Goal: Contribute content: Contribute content

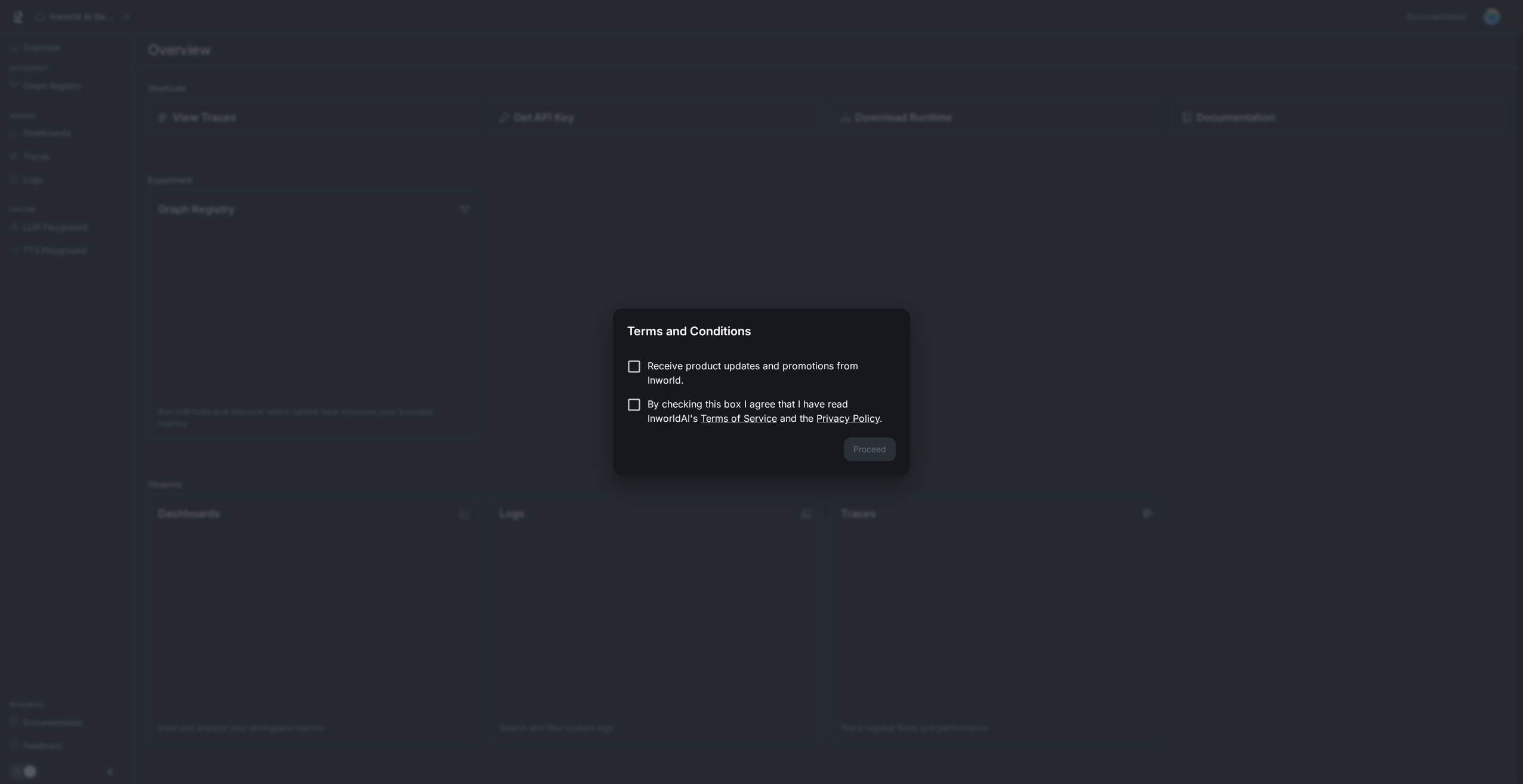
click at [738, 375] on label "Receive product updates and promotions from Inworld." at bounding box center [754, 372] width 266 height 28
click at [742, 375] on p "Receive product updates and promotions from Inworld." at bounding box center [767, 372] width 239 height 28
click at [680, 402] on p "By checking this box I agree that I have read InworldAI's Terms of Service and …" at bounding box center [767, 411] width 239 height 28
click at [665, 409] on p "By checking this box I agree that I have read InworldAI's Terms of Service and …" at bounding box center [767, 411] width 239 height 28
click at [663, 349] on div "Terms and Conditions Receive product updates and promotions from Inworld. By ch…" at bounding box center [761, 392] width 297 height 167
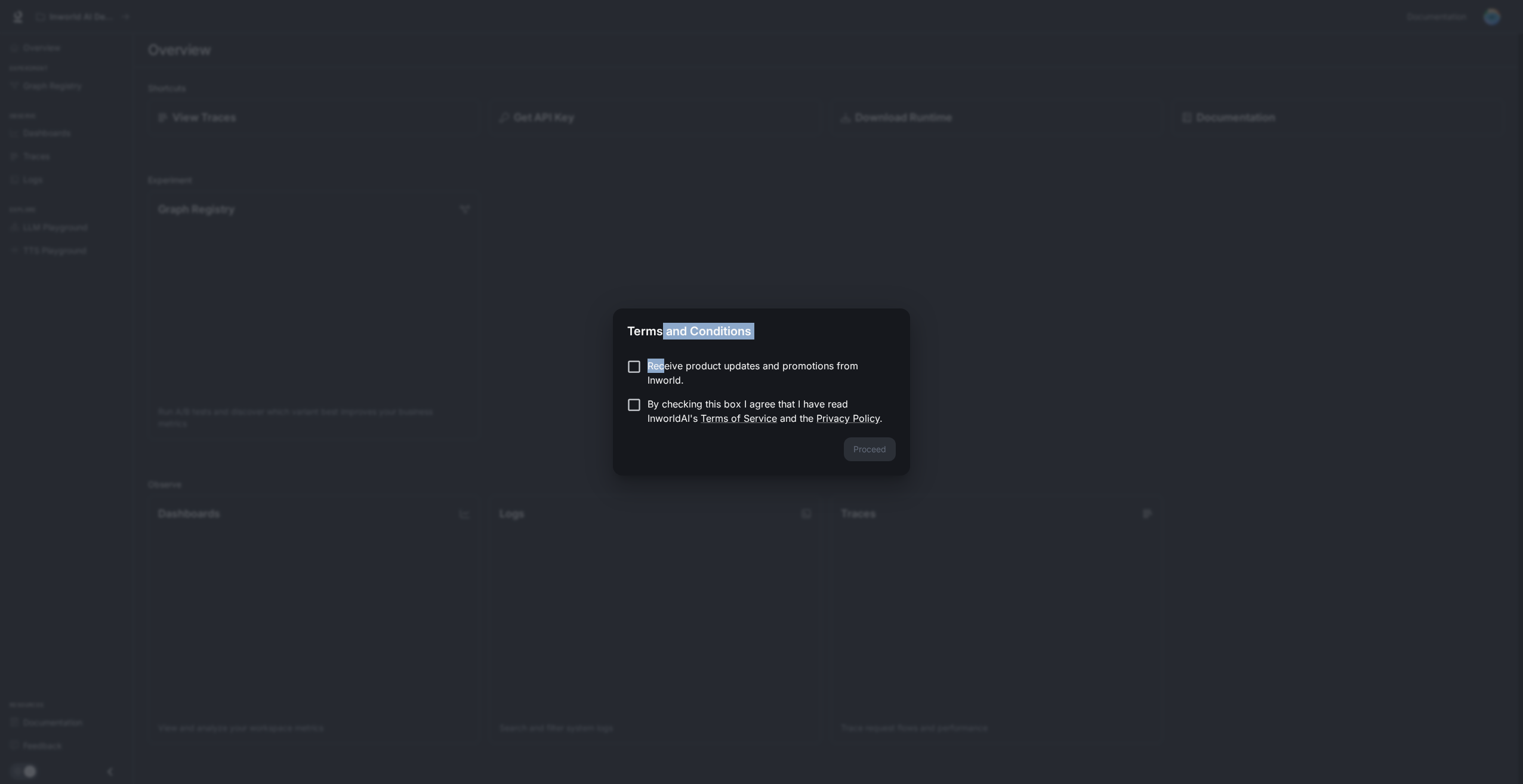
drag, startPoint x: 663, startPoint y: 349, endPoint x: 666, endPoint y: 364, distance: 15.3
click at [666, 364] on p "Receive product updates and promotions from Inworld." at bounding box center [767, 372] width 239 height 28
click at [669, 405] on p "By checking this box I agree that I have read InworldAI's Terms of Service and …" at bounding box center [767, 411] width 239 height 28
click at [859, 452] on button "Proceed" at bounding box center [870, 449] width 52 height 24
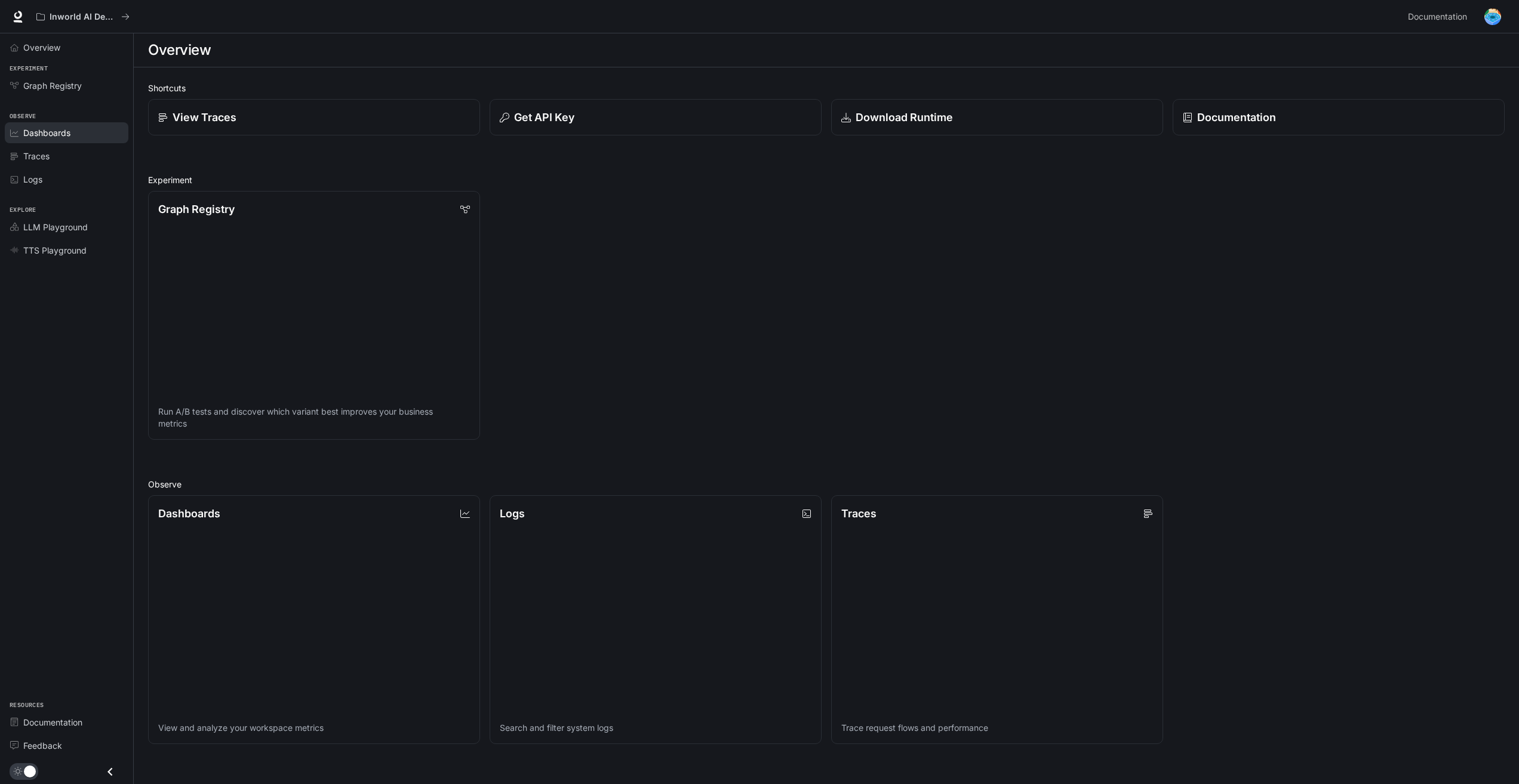
click at [71, 123] on link "Dashboards" at bounding box center [67, 133] width 123 height 21
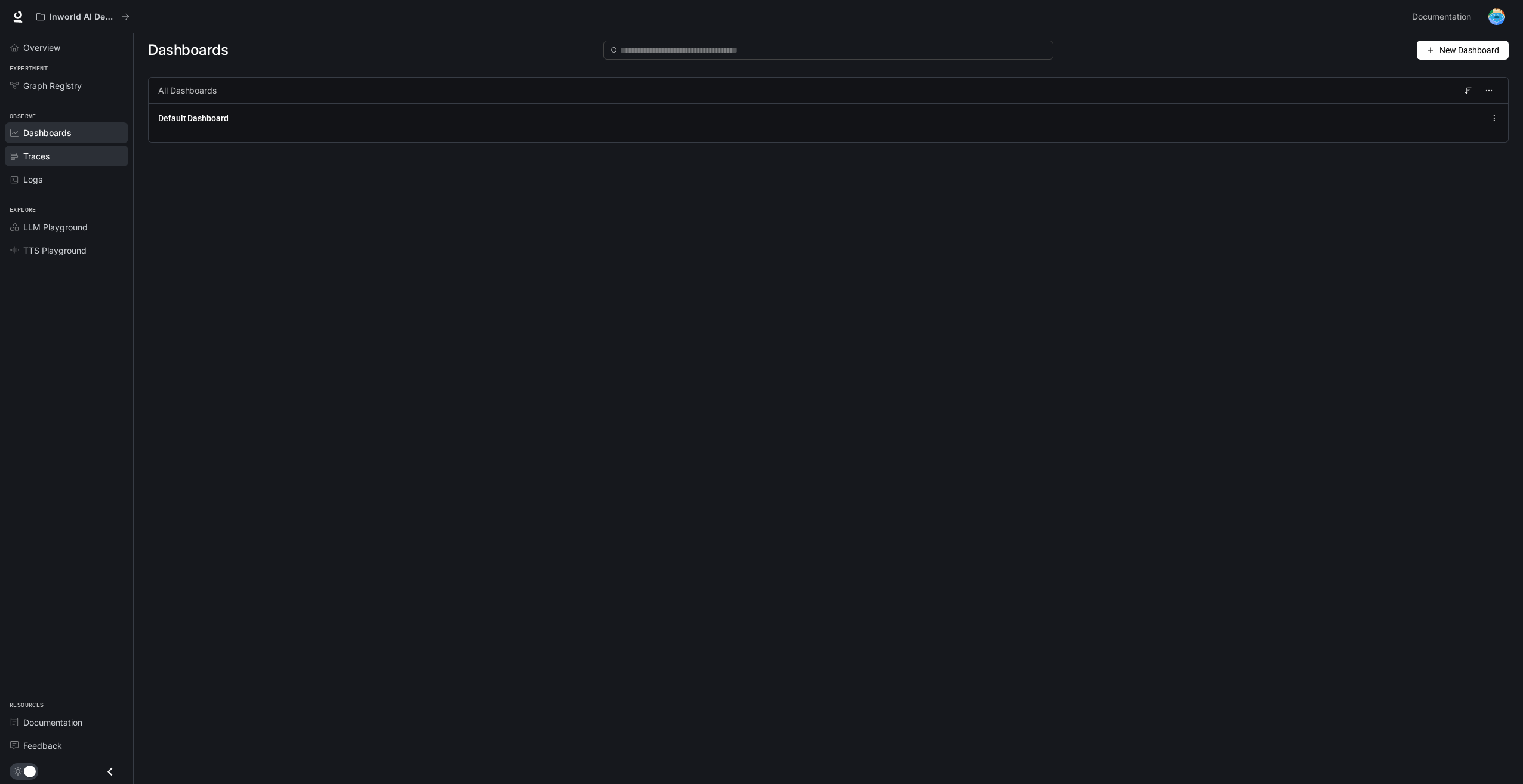
click at [66, 156] on div "Traces" at bounding box center [73, 155] width 99 height 12
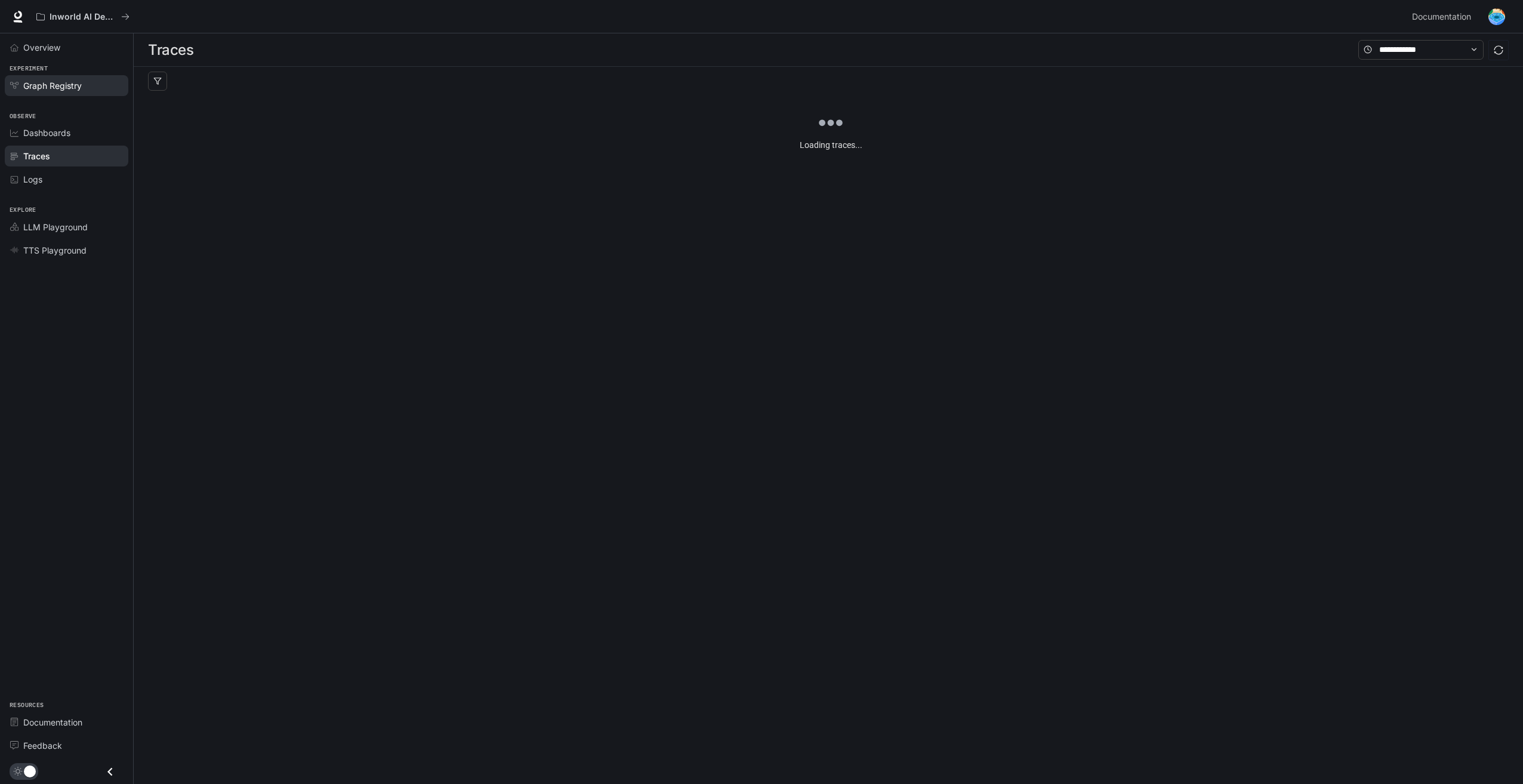
click at [52, 91] on span "Graph Registry" at bounding box center [52, 85] width 59 height 12
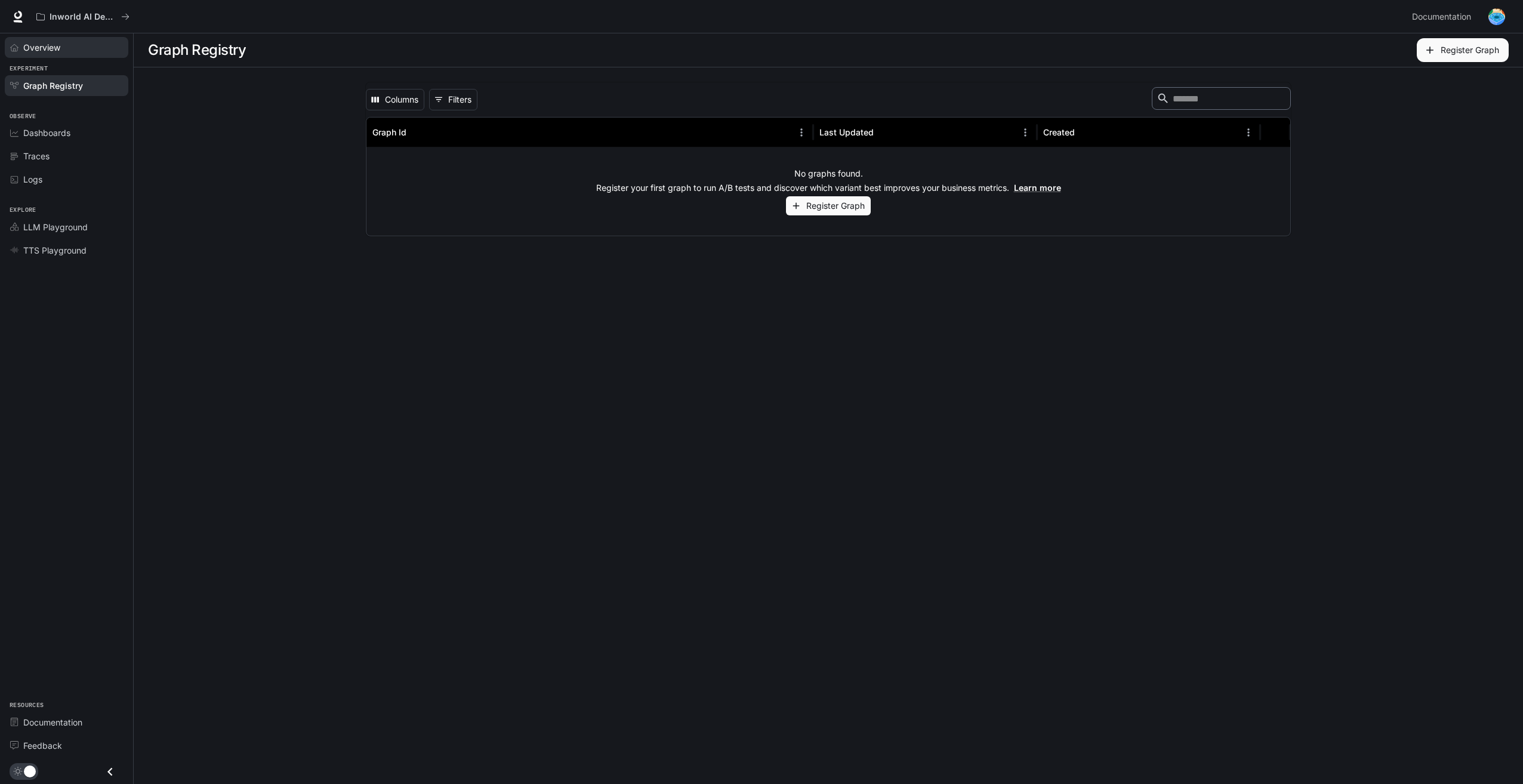
click at [35, 42] on span "Overview" at bounding box center [41, 47] width 37 height 12
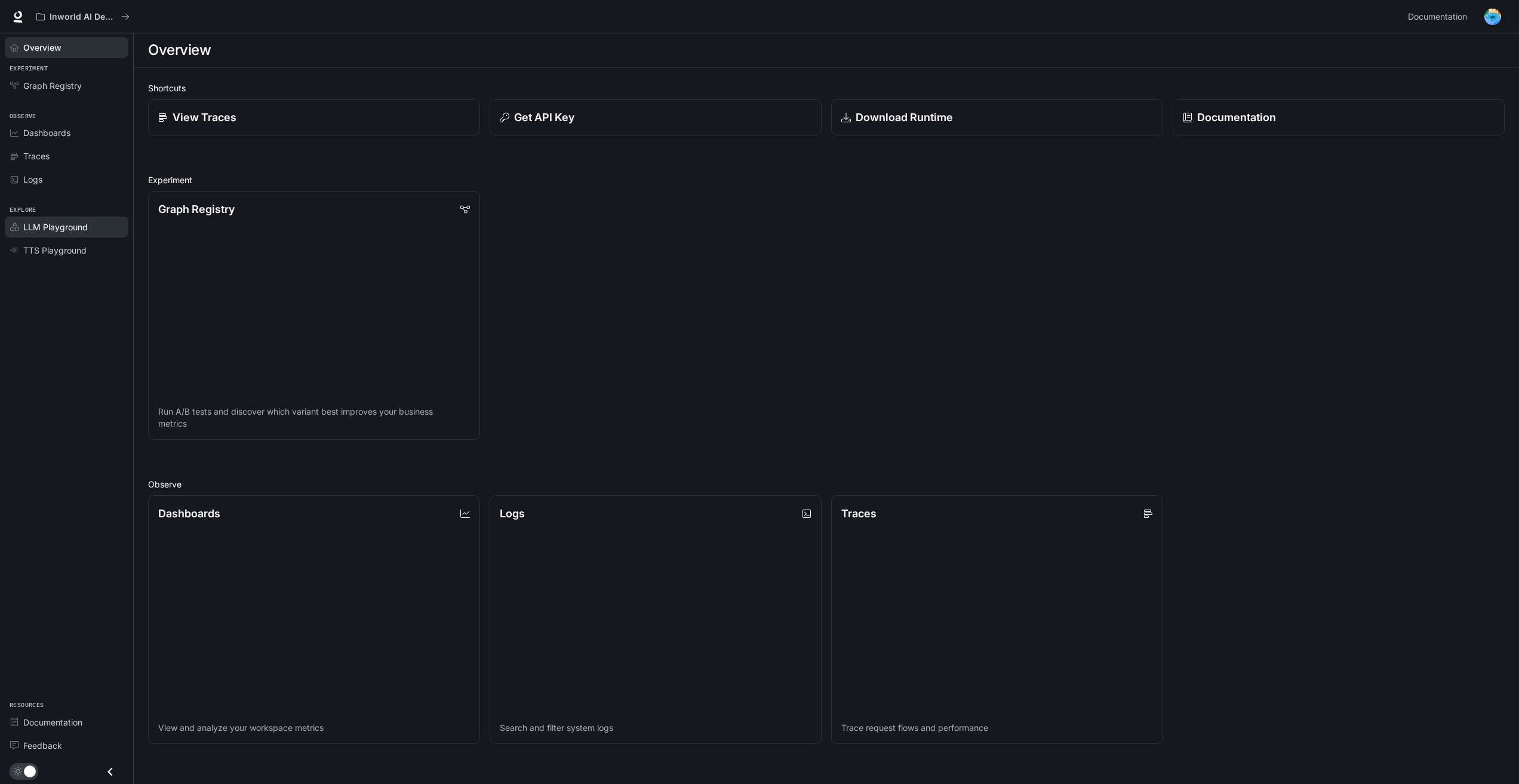
click at [67, 225] on span "LLM Playground" at bounding box center [55, 226] width 65 height 12
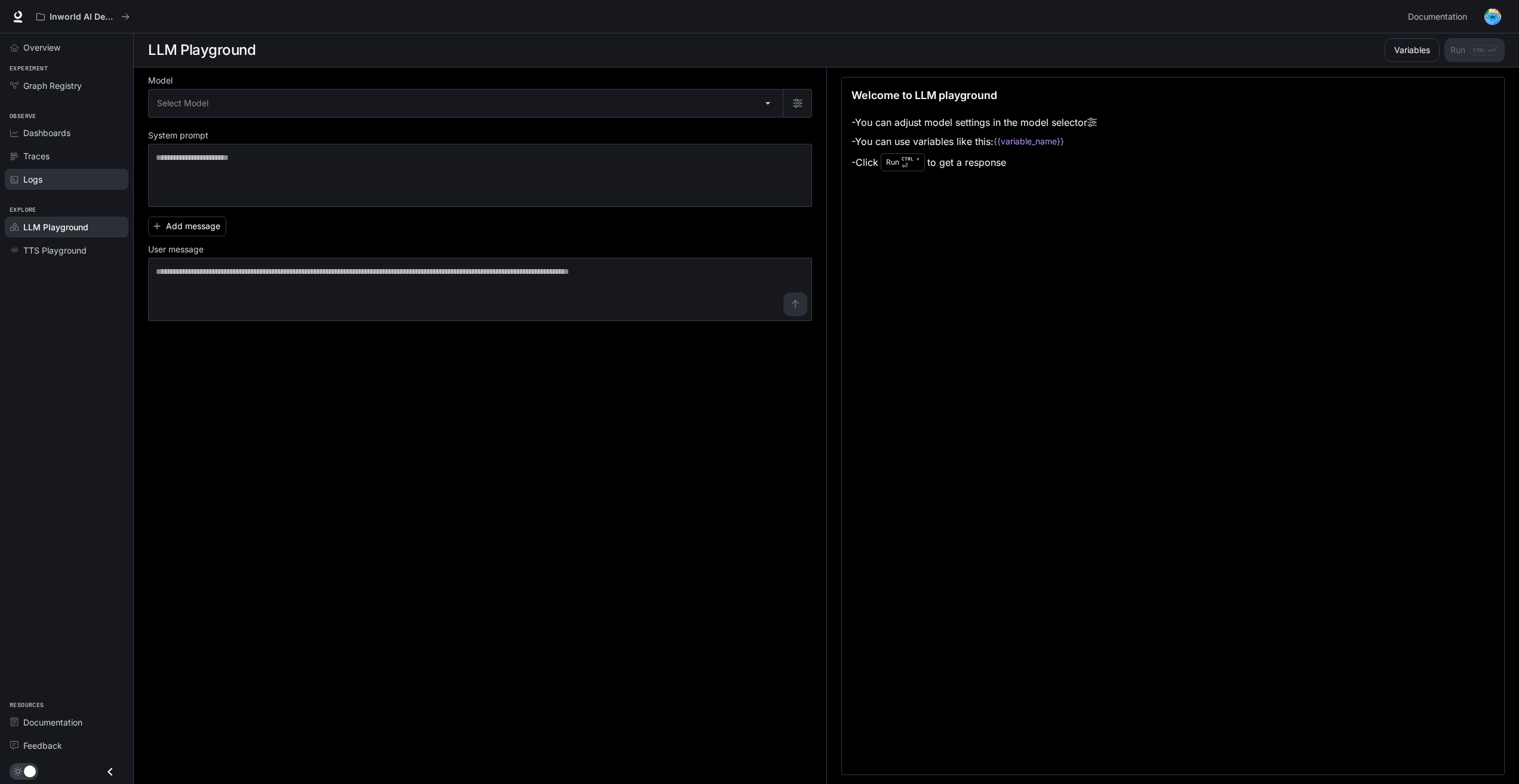
click at [77, 187] on link "Logs" at bounding box center [67, 179] width 123 height 21
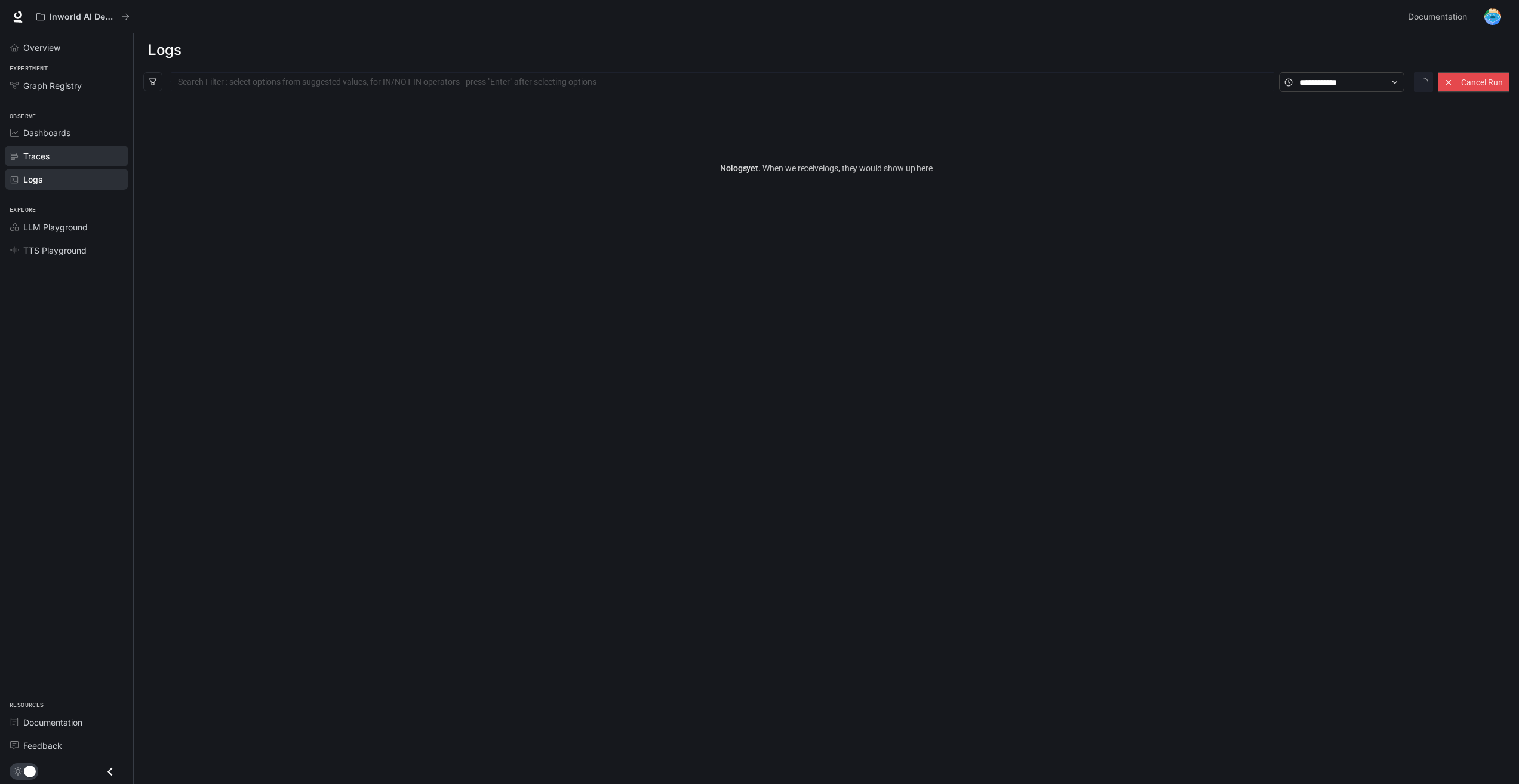
click at [71, 166] on link "Traces" at bounding box center [67, 156] width 123 height 21
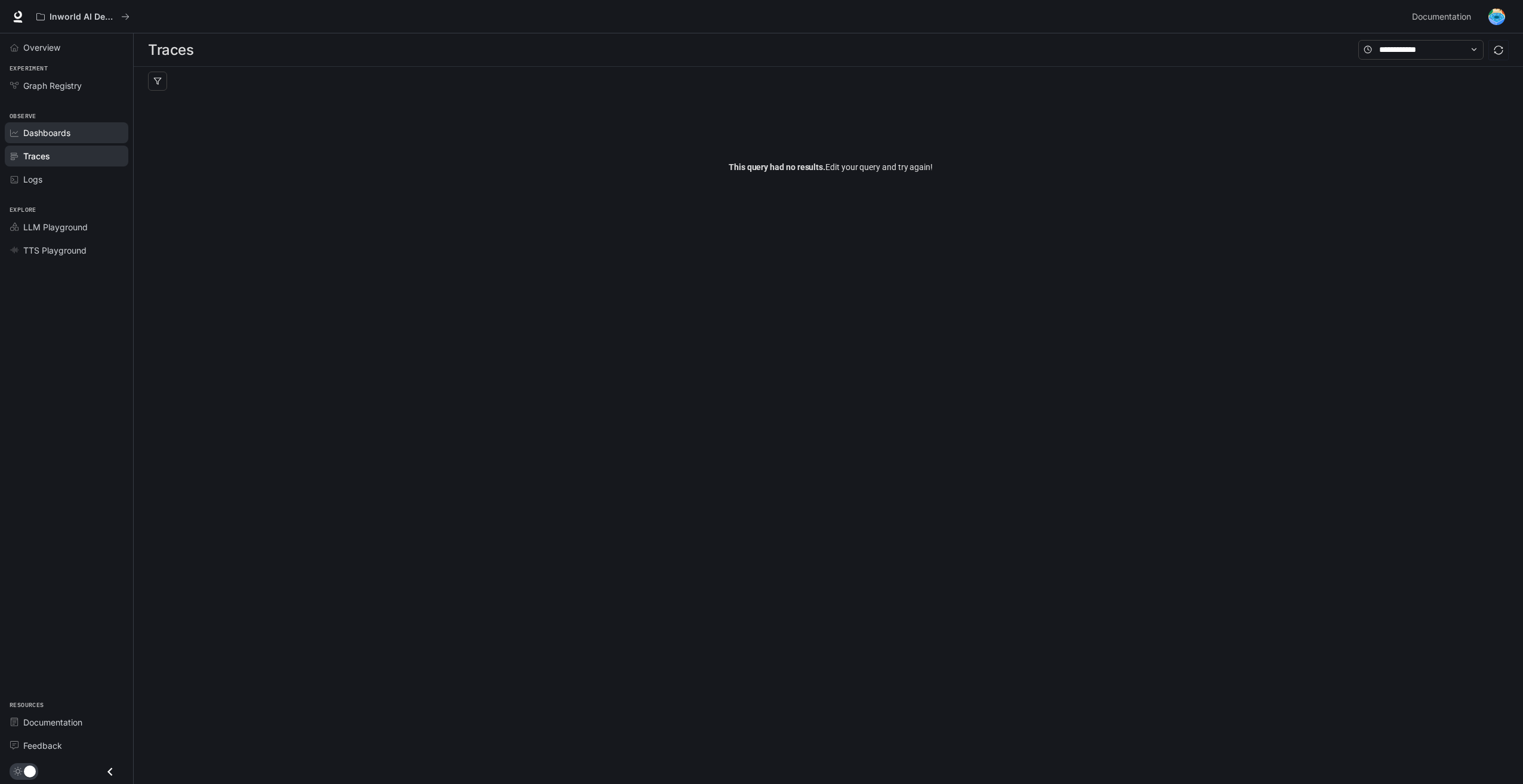
click at [73, 139] on div "Dashboards" at bounding box center [73, 132] width 99 height 12
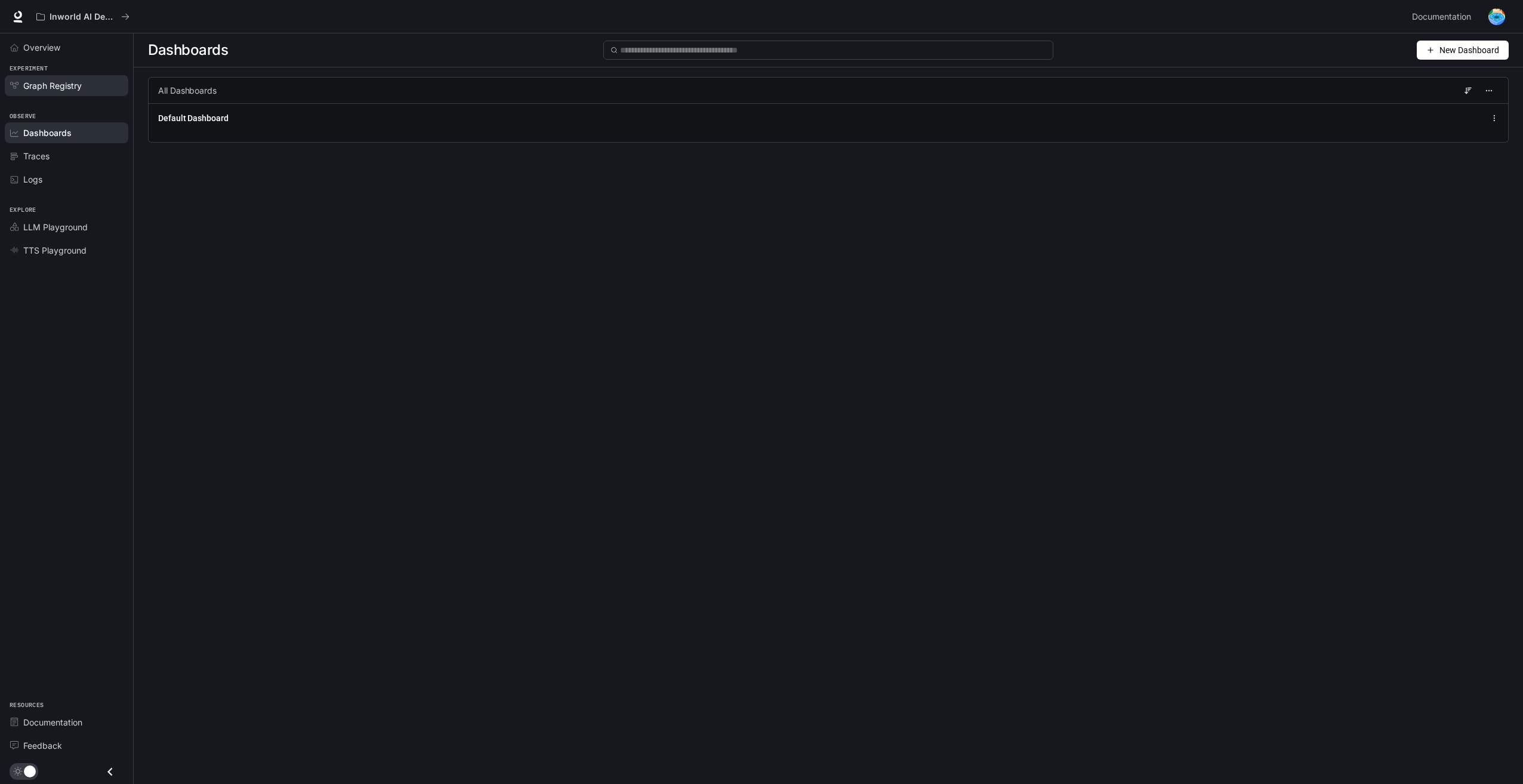
click at [81, 84] on span "Graph Registry" at bounding box center [52, 85] width 59 height 12
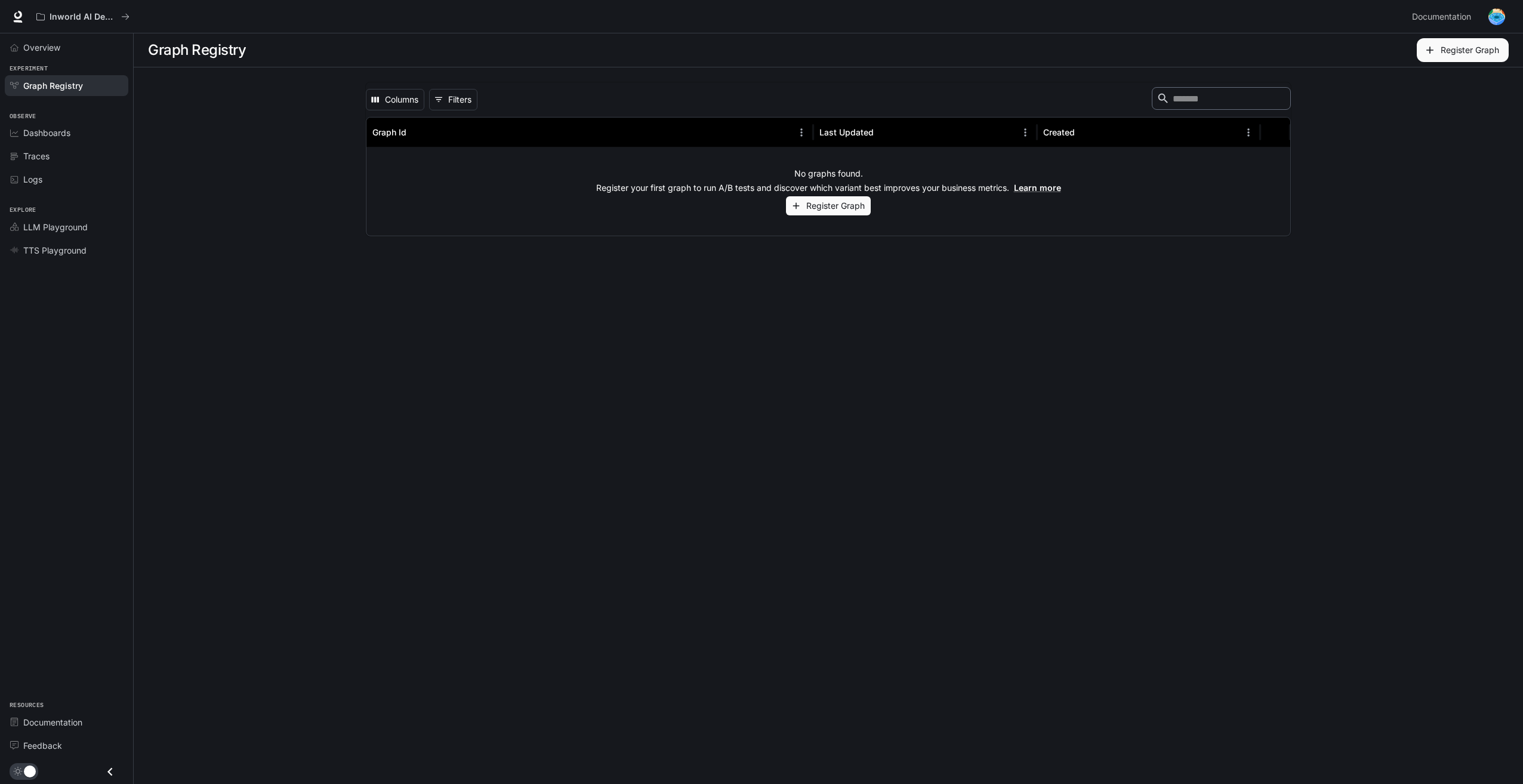
click at [840, 203] on button "Register Graph" at bounding box center [828, 206] width 85 height 20
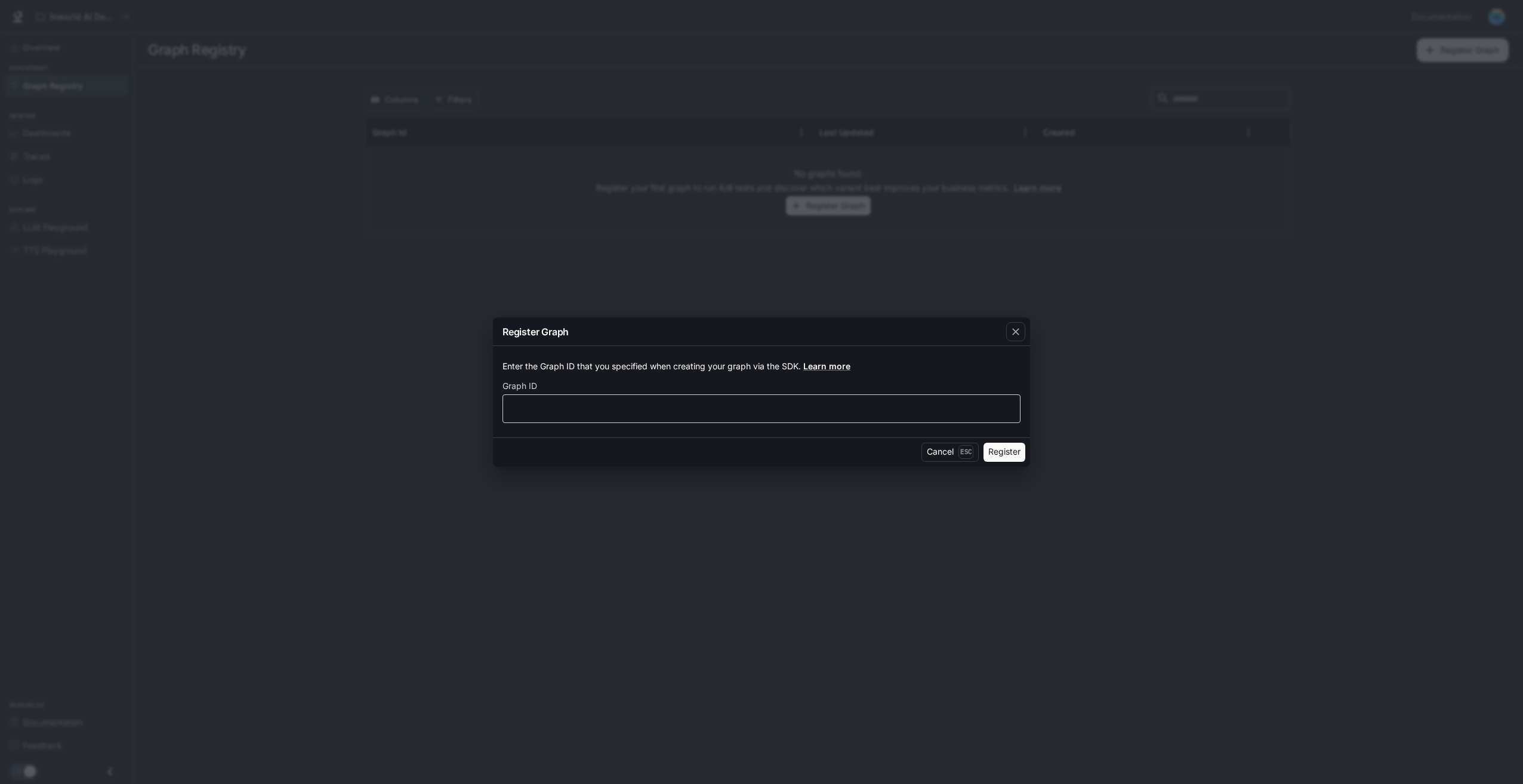
click at [626, 398] on div "​" at bounding box center [762, 409] width 518 height 28
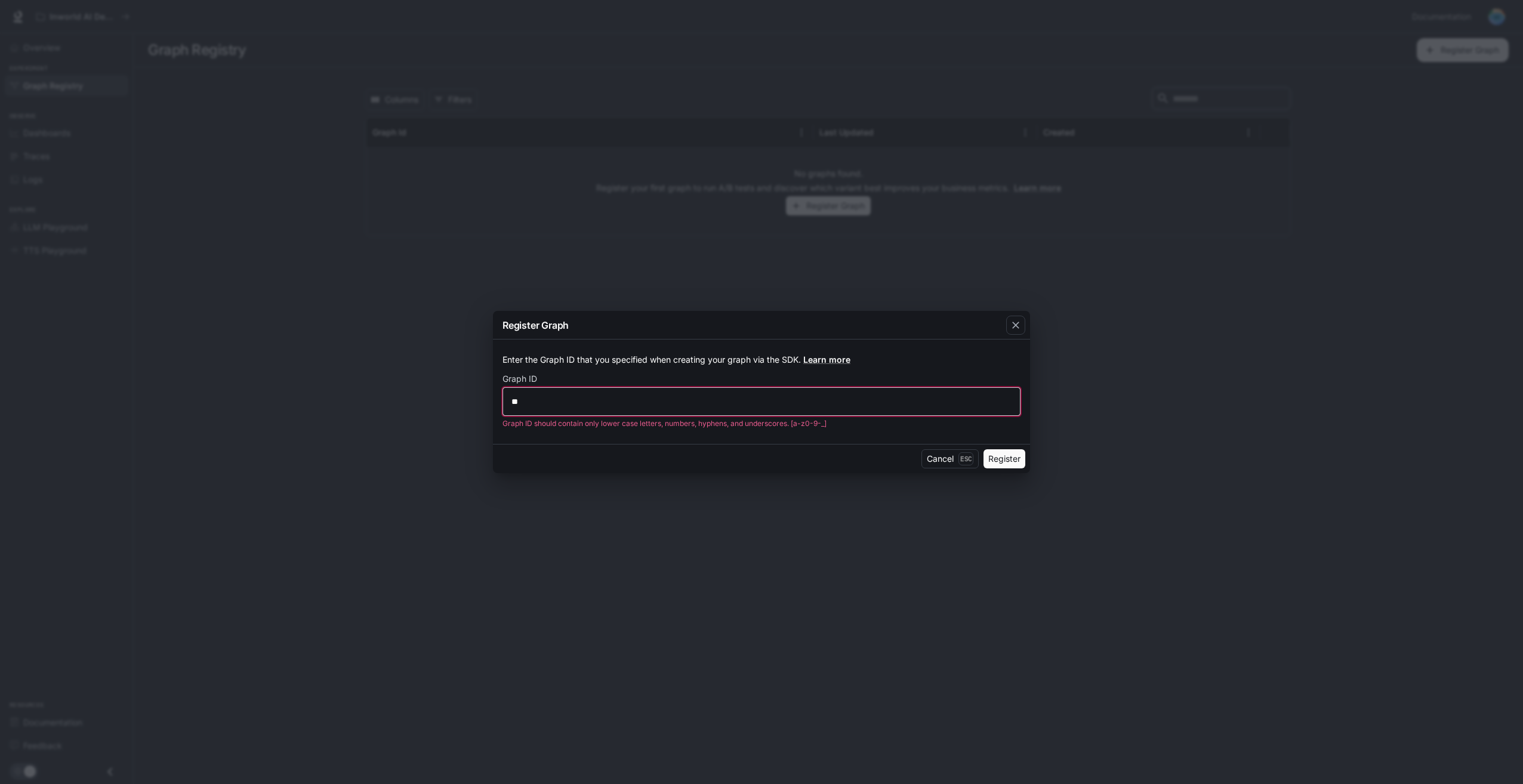
type input "*"
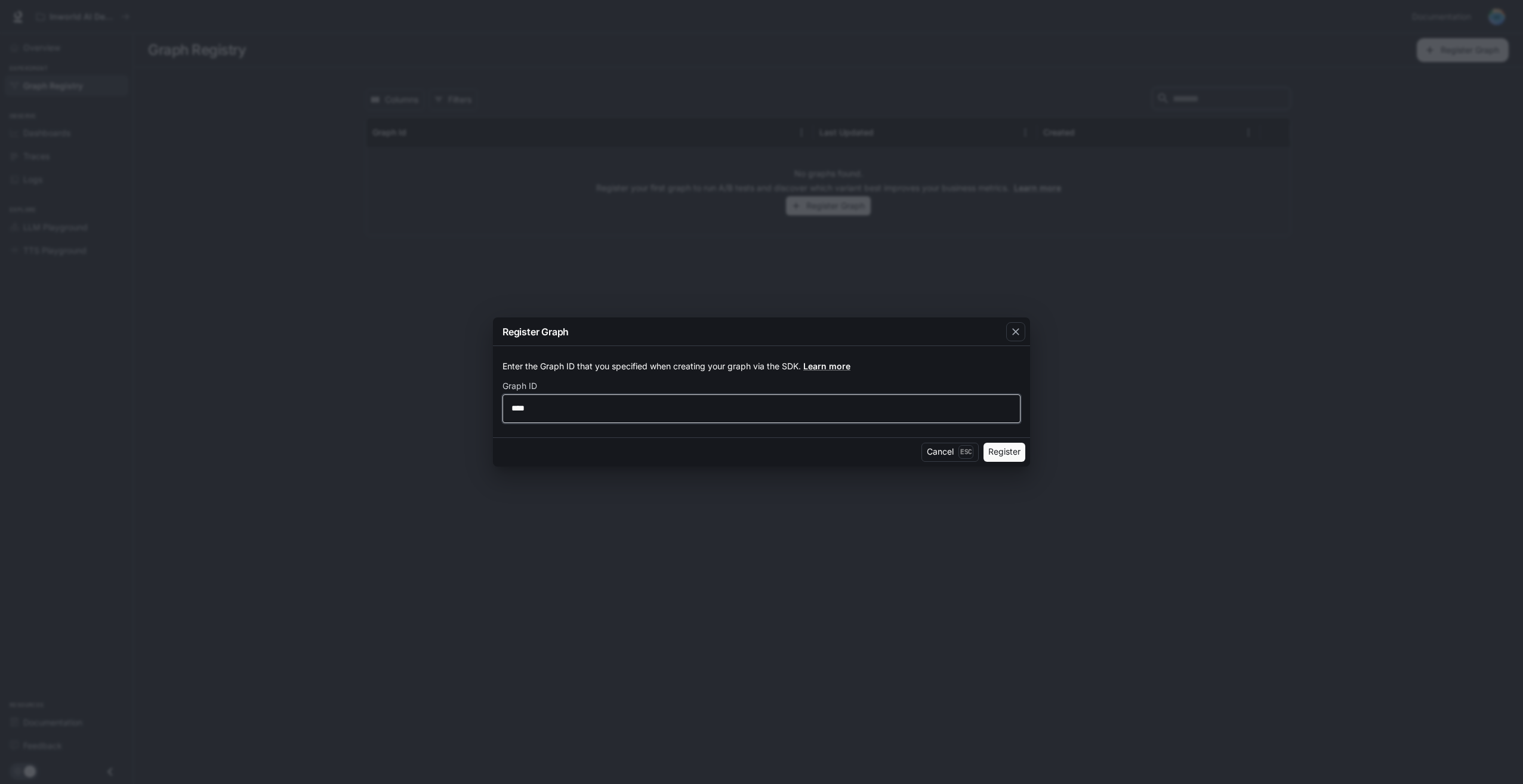
type input "****"
click at [1000, 451] on button "Register" at bounding box center [1005, 452] width 42 height 19
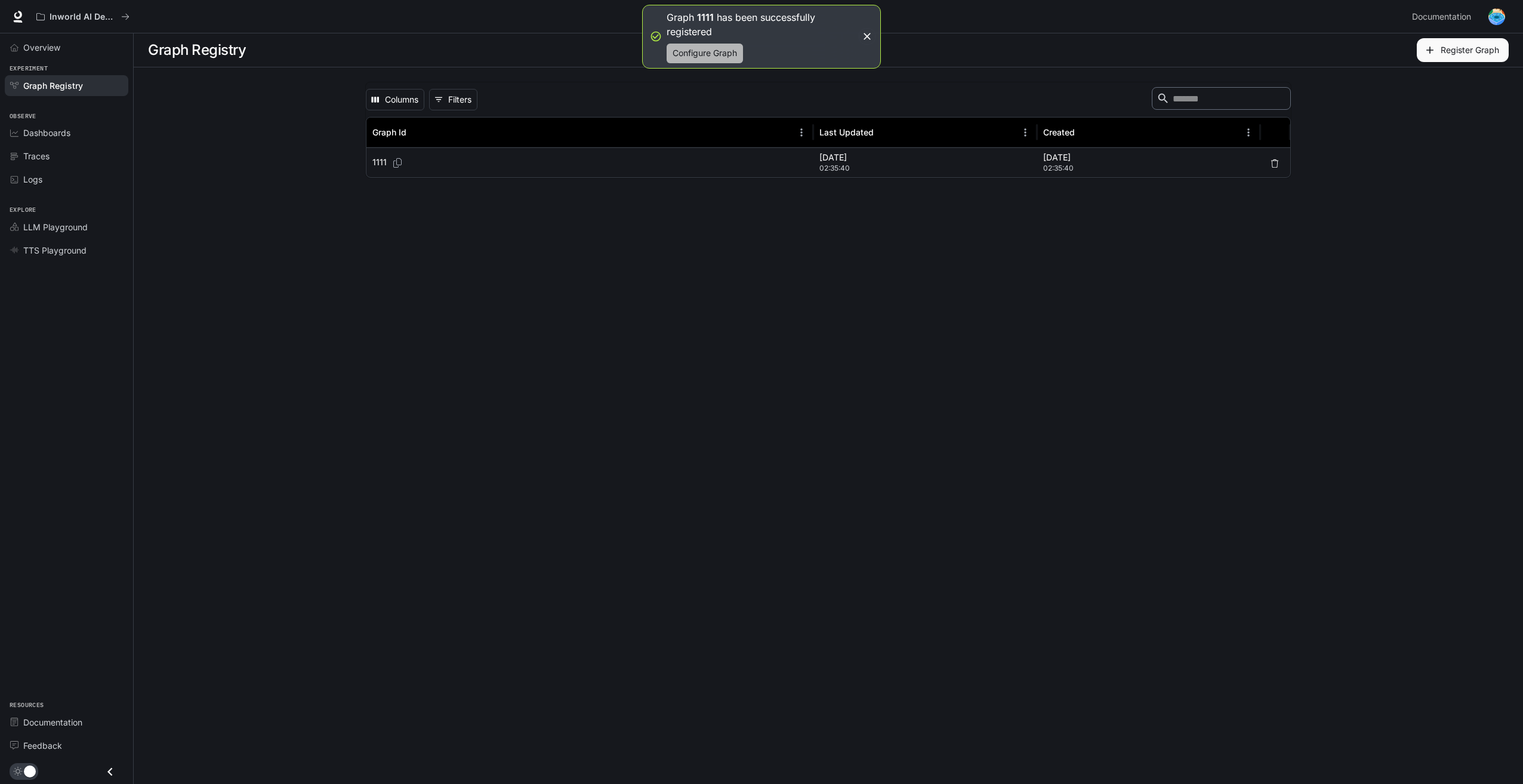
click at [729, 55] on button "Configure Graph" at bounding box center [704, 53] width 76 height 20
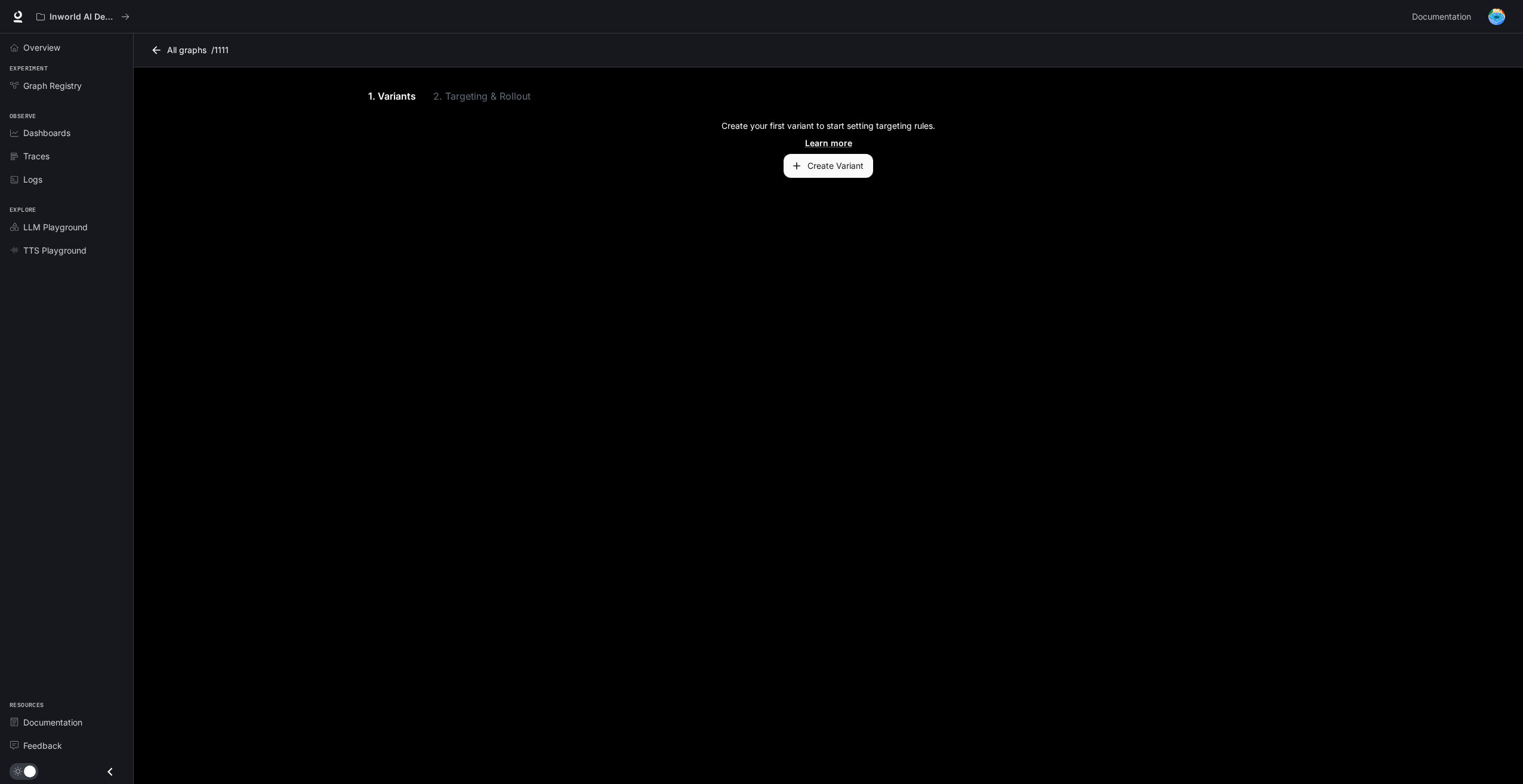
click at [827, 173] on button "Create Variant" at bounding box center [828, 166] width 89 height 24
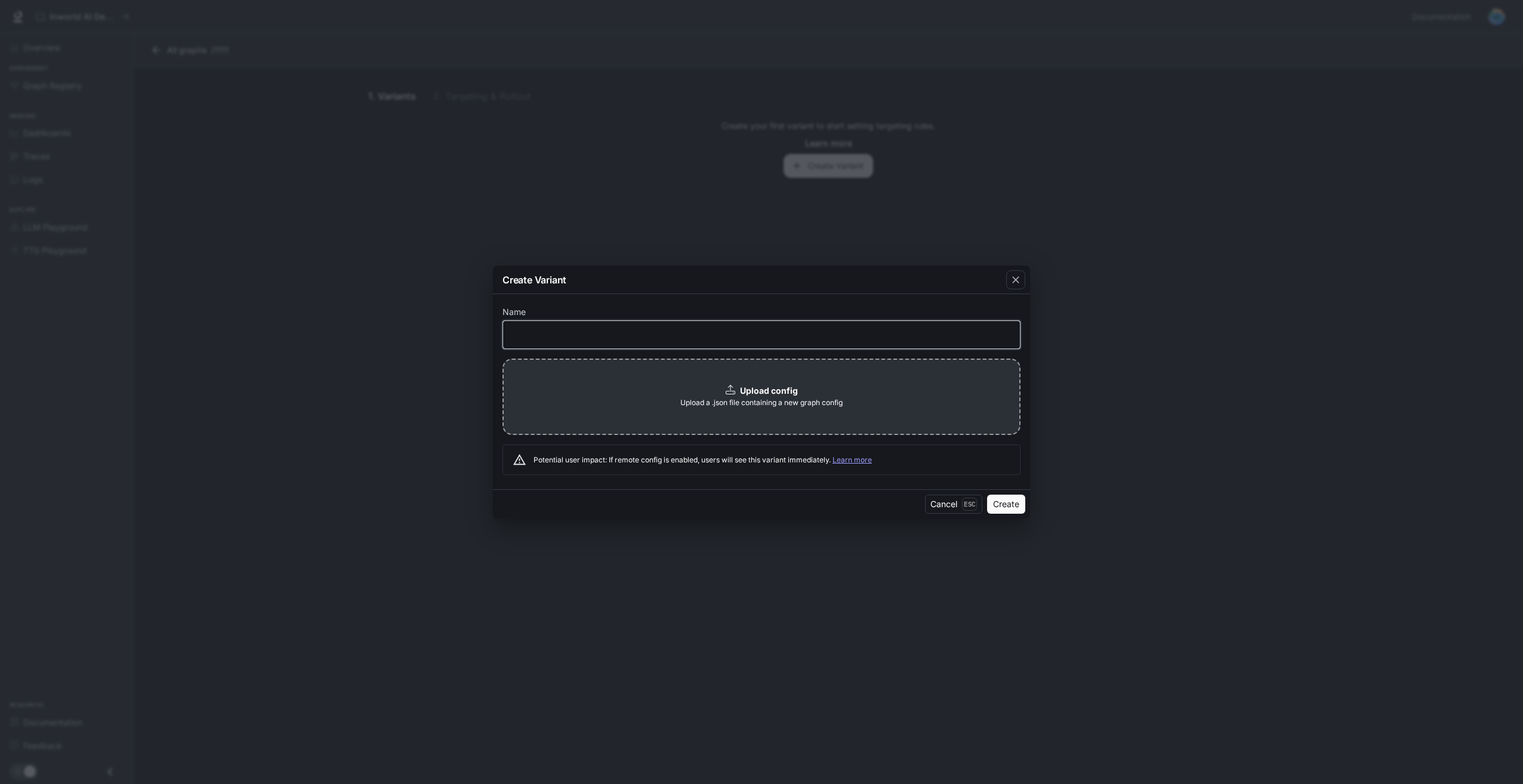
click at [690, 331] on input "text" at bounding box center [762, 335] width 517 height 12
click at [674, 391] on div "Upload config Upload a .json file containing a new graph config" at bounding box center [762, 396] width 518 height 76
click at [563, 322] on div "​" at bounding box center [762, 335] width 518 height 28
type input "**********"
click at [604, 392] on div "Upload config Upload a .json file containing a new graph config" at bounding box center [762, 396] width 518 height 76
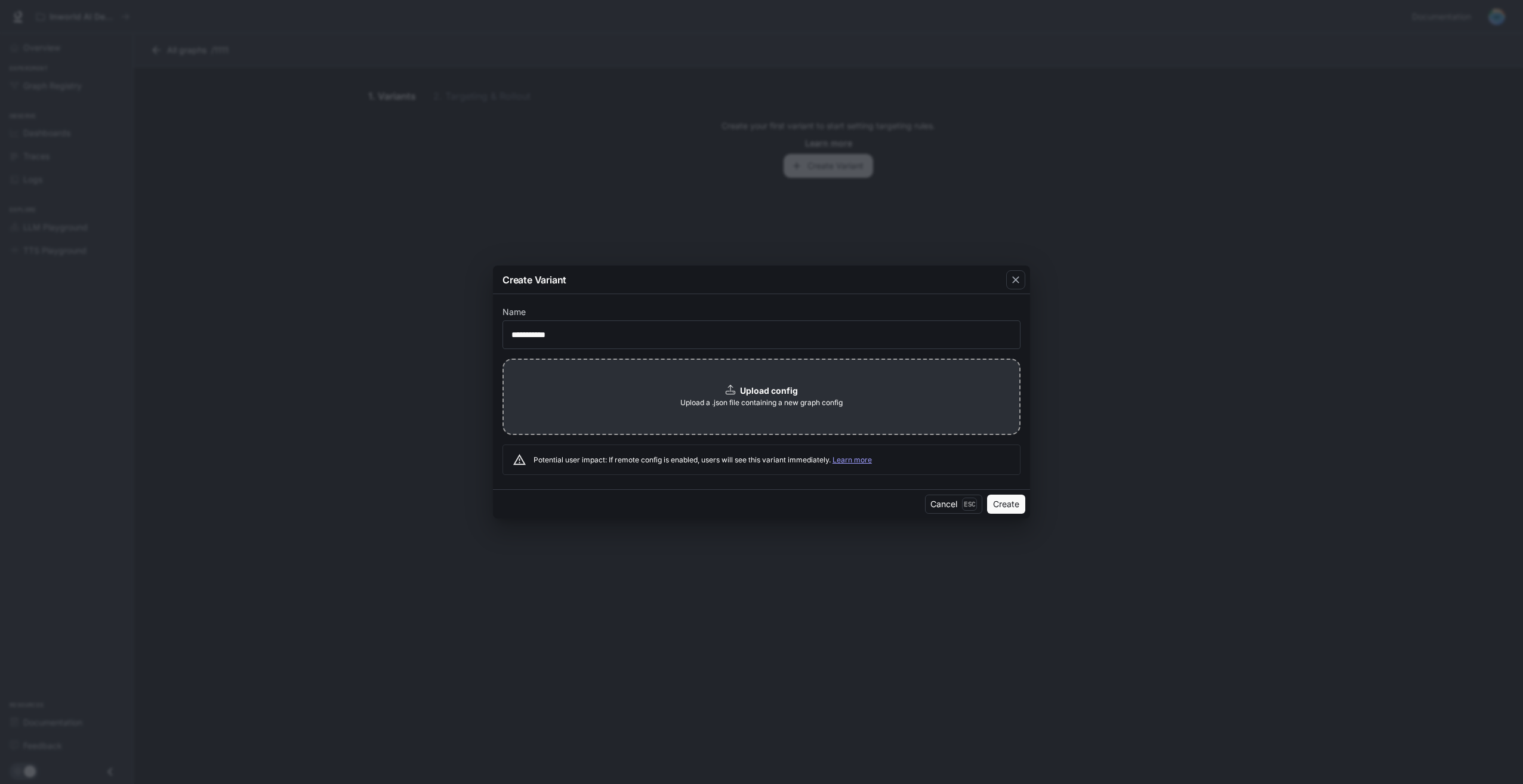
click at [1000, 496] on button "Create" at bounding box center [1006, 505] width 38 height 19
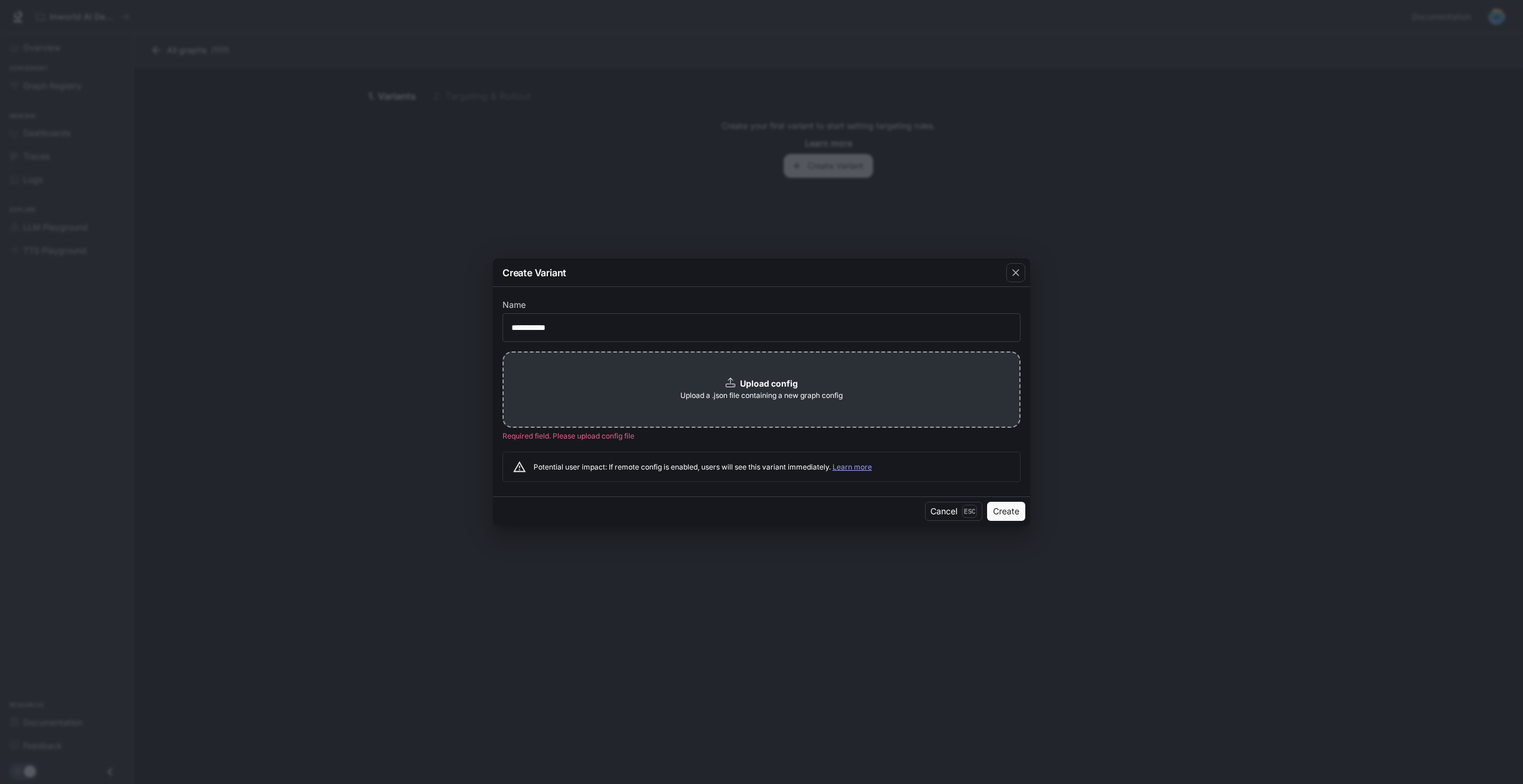
click at [623, 407] on div "Upload config Upload a .json file containing a new graph config" at bounding box center [762, 389] width 518 height 76
click at [595, 369] on div "Upload config Upload a .json file containing a new graph config" at bounding box center [762, 389] width 518 height 76
click at [731, 473] on form "**********" at bounding box center [762, 391] width 518 height 188
click at [1014, 515] on button "Create" at bounding box center [1006, 515] width 38 height 19
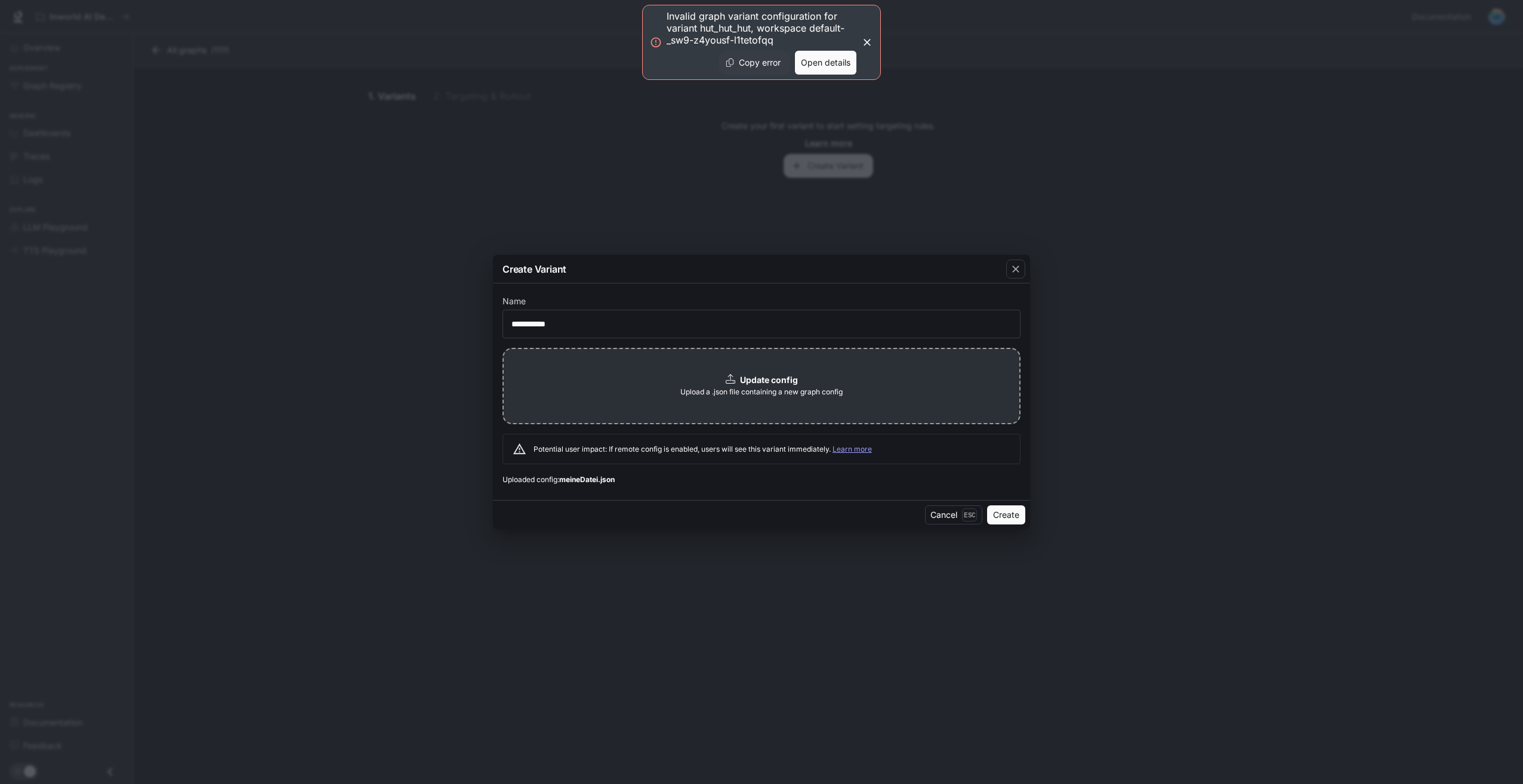
drag, startPoint x: 664, startPoint y: 16, endPoint x: 762, endPoint y: 32, distance: 99.3
click at [762, 32] on div "Invalid graph variant configuration for variant hut_hut_hut, workspace default-…" at bounding box center [762, 43] width 239 height 75
drag, startPoint x: 668, startPoint y: 15, endPoint x: 775, endPoint y: 41, distance: 110.1
click at [774, 38] on p "Invalid graph variant configuration for variant hut_hut_hut, workspace default-…" at bounding box center [761, 28] width 189 height 36
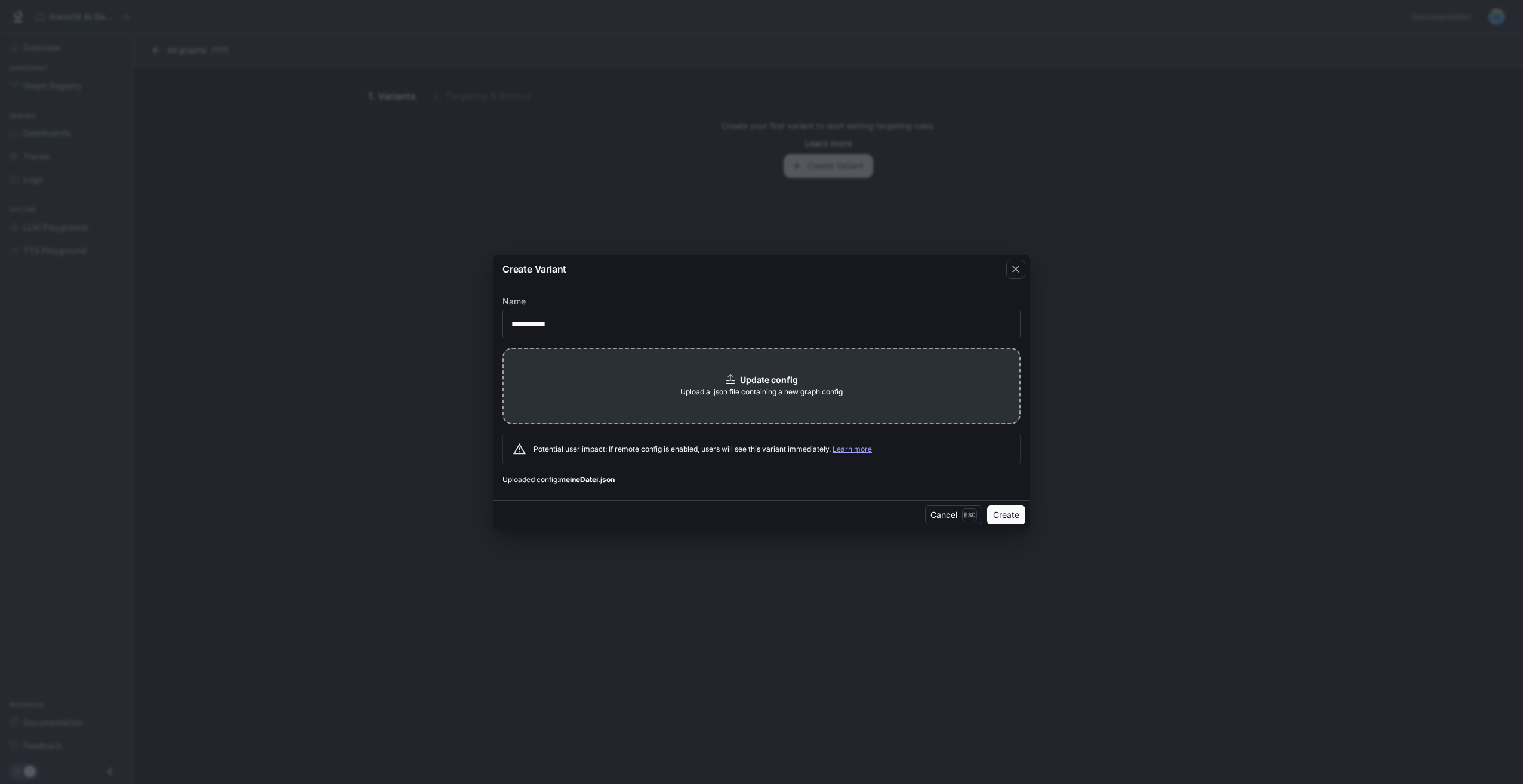
click at [999, 517] on button "Create" at bounding box center [1006, 515] width 38 height 19
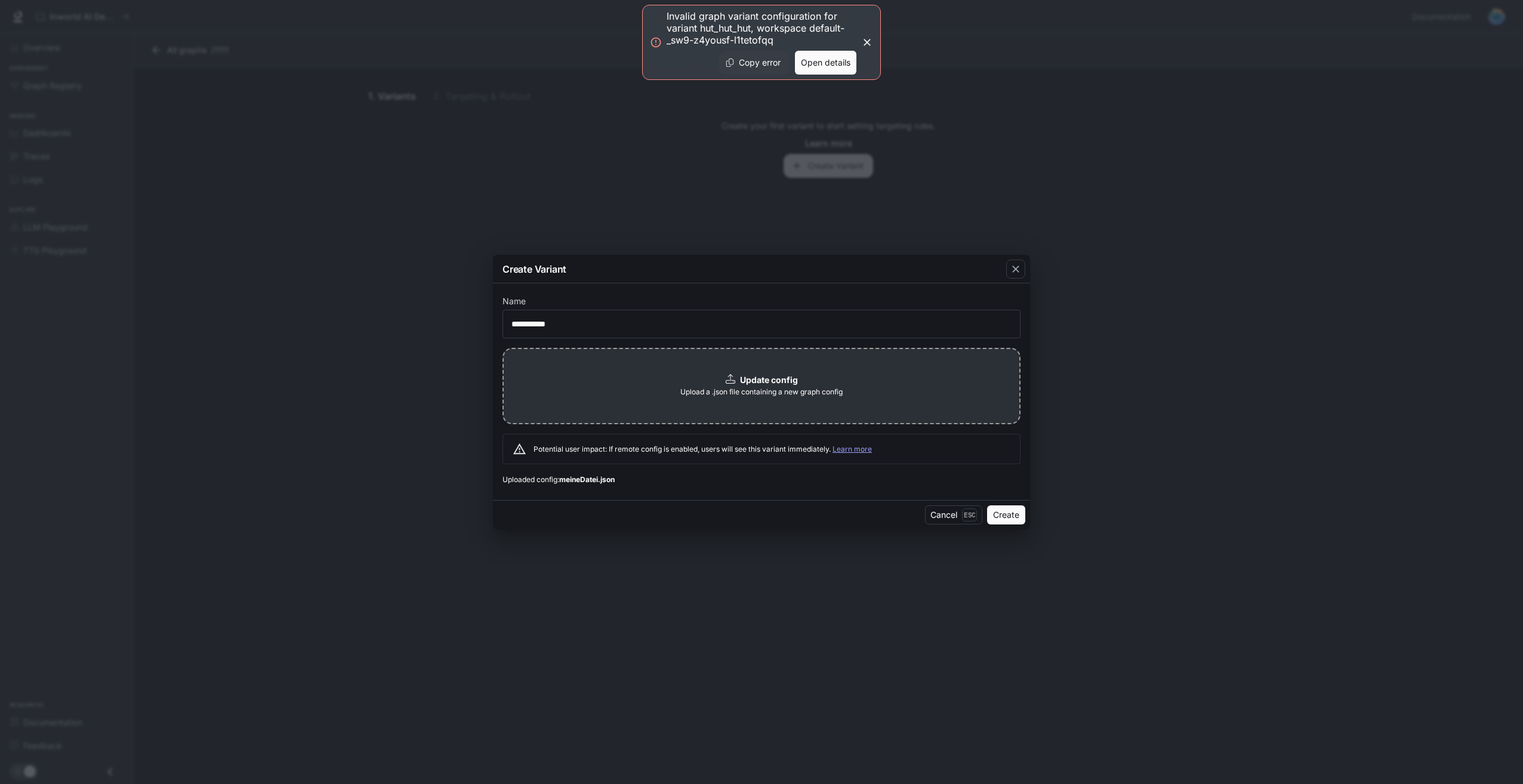
click at [740, 56] on button "Copy error" at bounding box center [754, 62] width 72 height 24
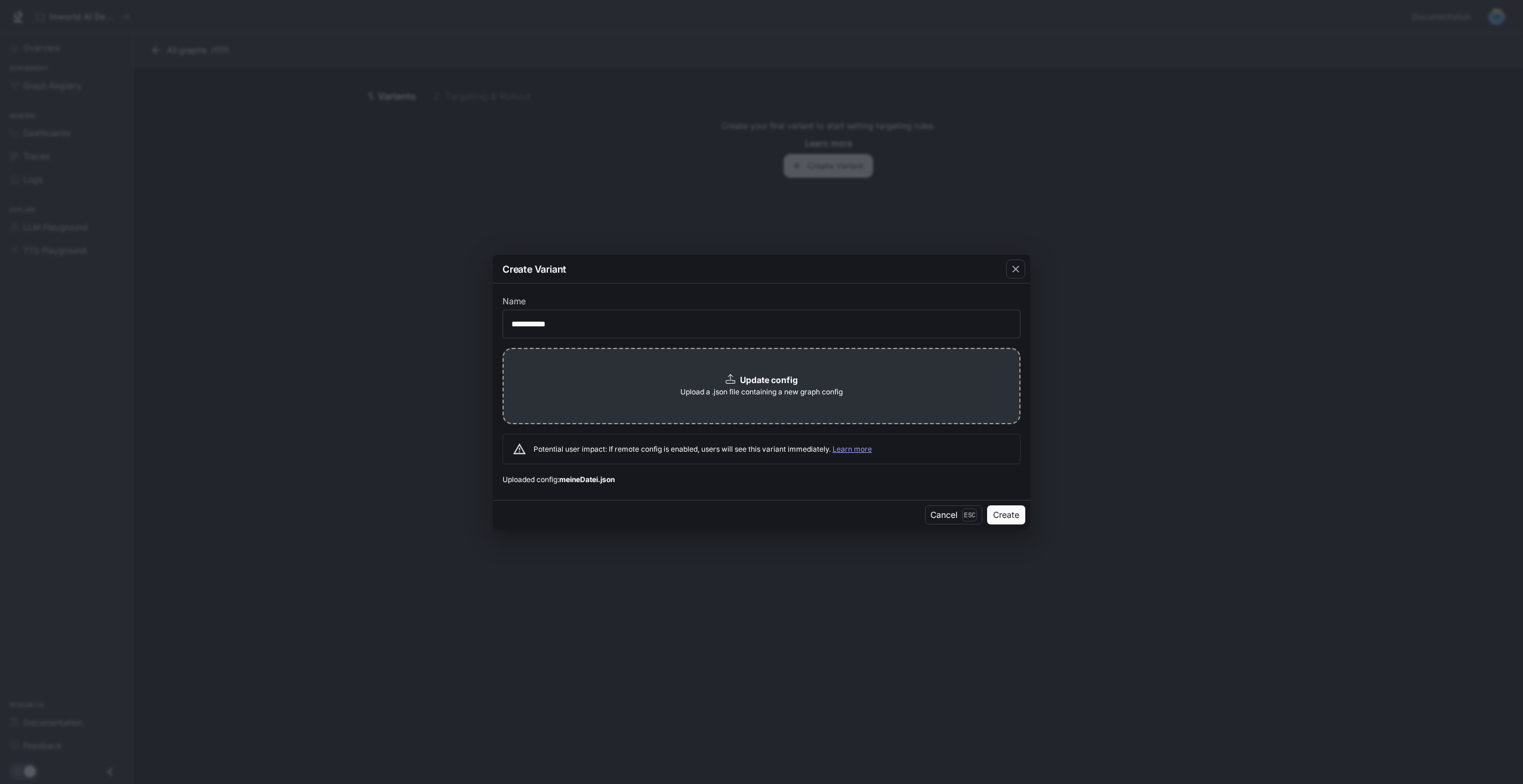
click at [558, 367] on div "Update config Upload a .json file containing a new graph config" at bounding box center [762, 385] width 518 height 76
click at [1004, 517] on button "Create" at bounding box center [1006, 515] width 38 height 19
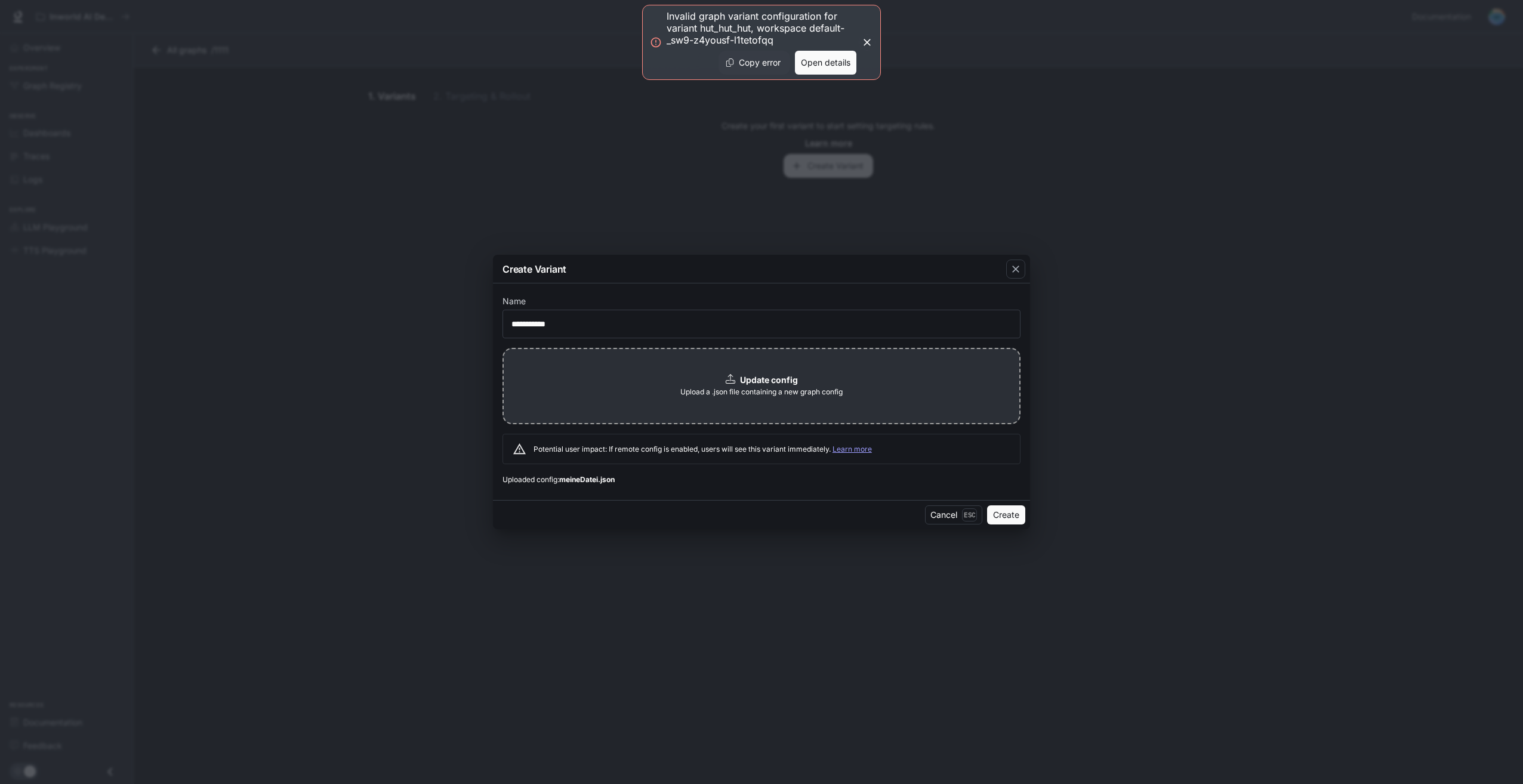
click at [738, 63] on button "Copy error" at bounding box center [754, 62] width 72 height 24
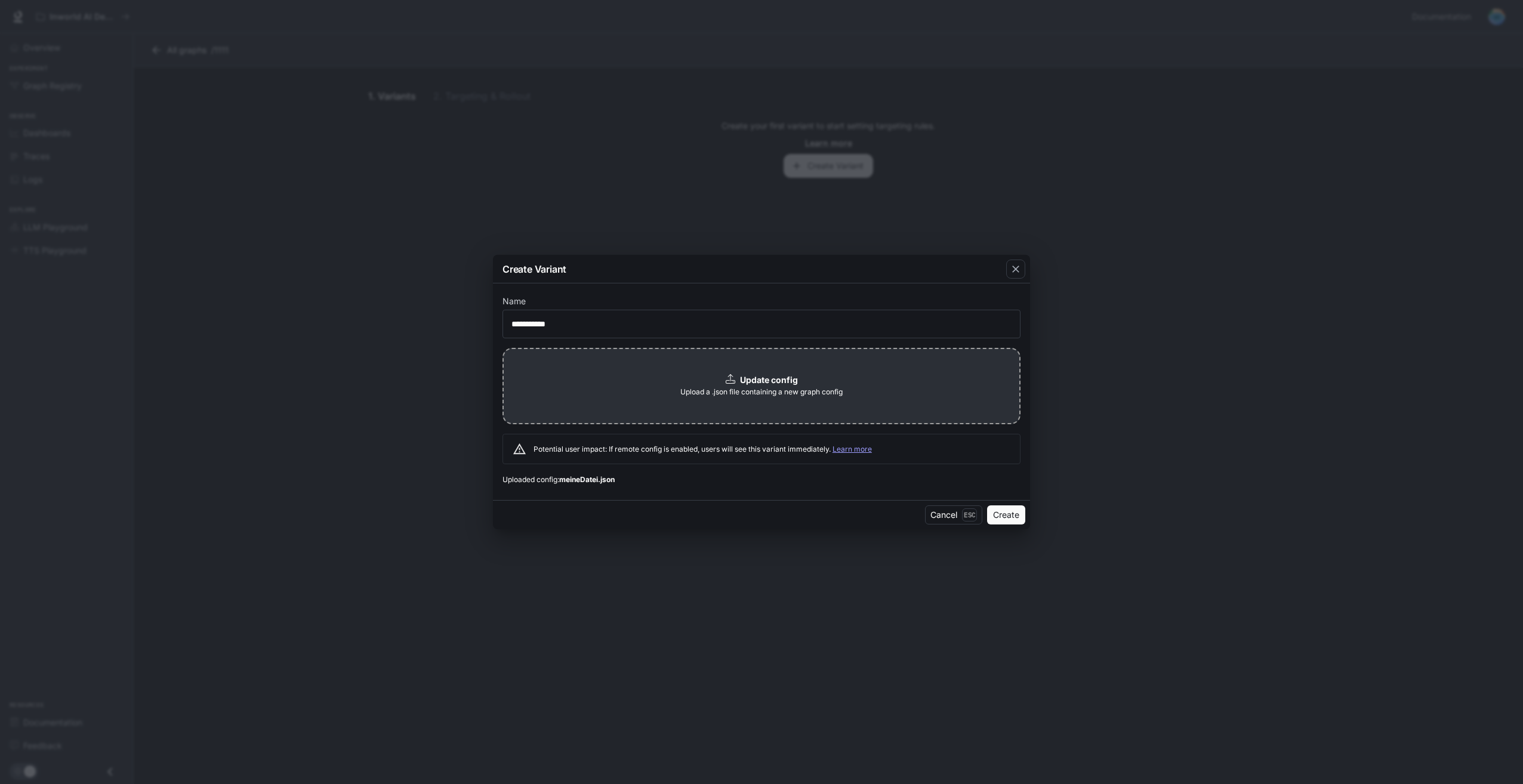
click at [734, 435] on div "Potential user impact: If remote config is enabled, users will see this variant…" at bounding box center [762, 449] width 518 height 30
click at [720, 405] on div "Update config Upload a .json file containing a new graph config" at bounding box center [762, 385] width 518 height 76
click at [1003, 517] on button "Create" at bounding box center [1006, 515] width 38 height 19
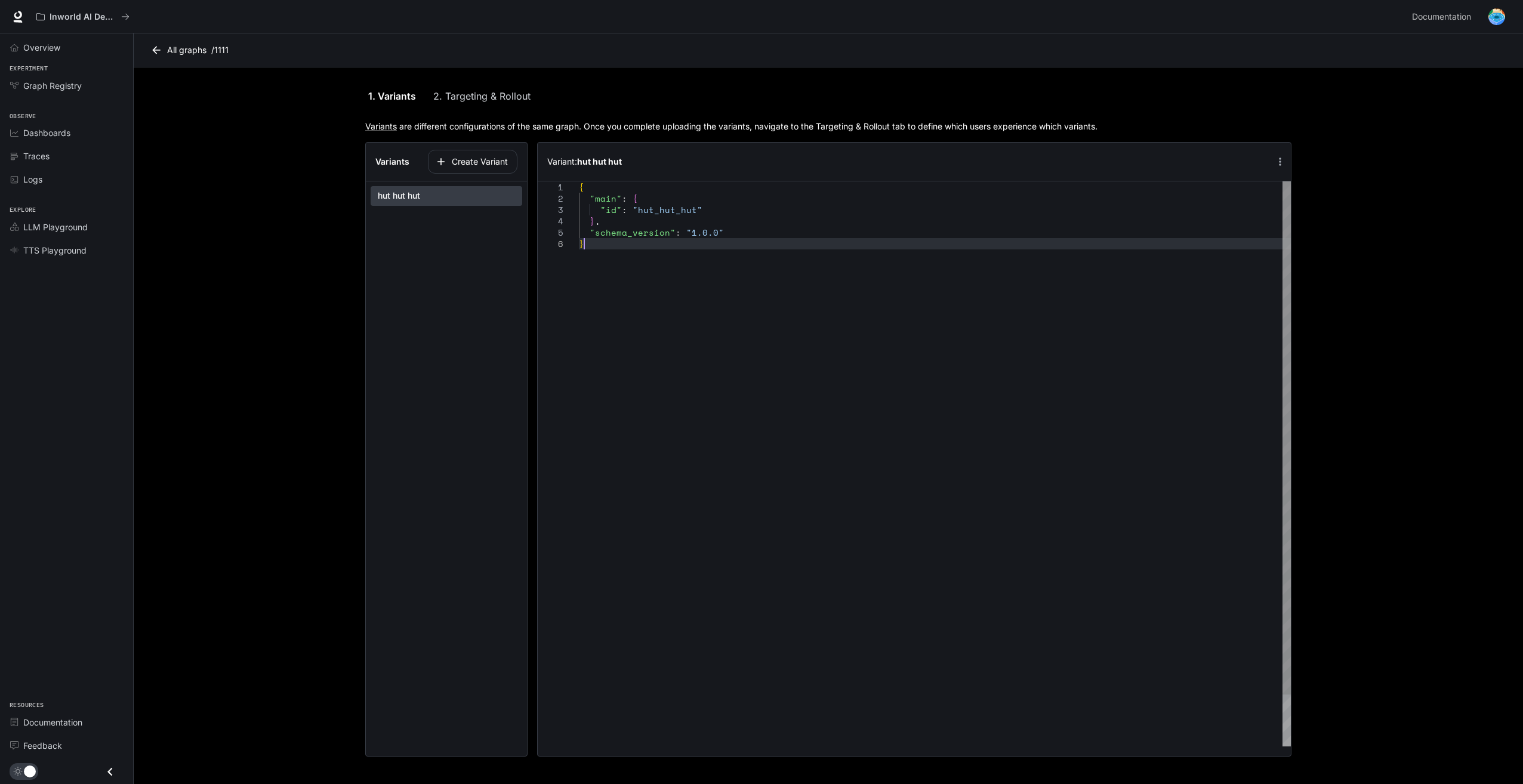
scroll to position [0, 4]
click at [763, 254] on div "{ "main" : { "id" : "hut_hut_hut" } , "schema_version" : "1.0.0" }" at bounding box center [935, 492] width 712 height 622
click at [502, 94] on link "2. Targeting & Rollout" at bounding box center [482, 96] width 97 height 28
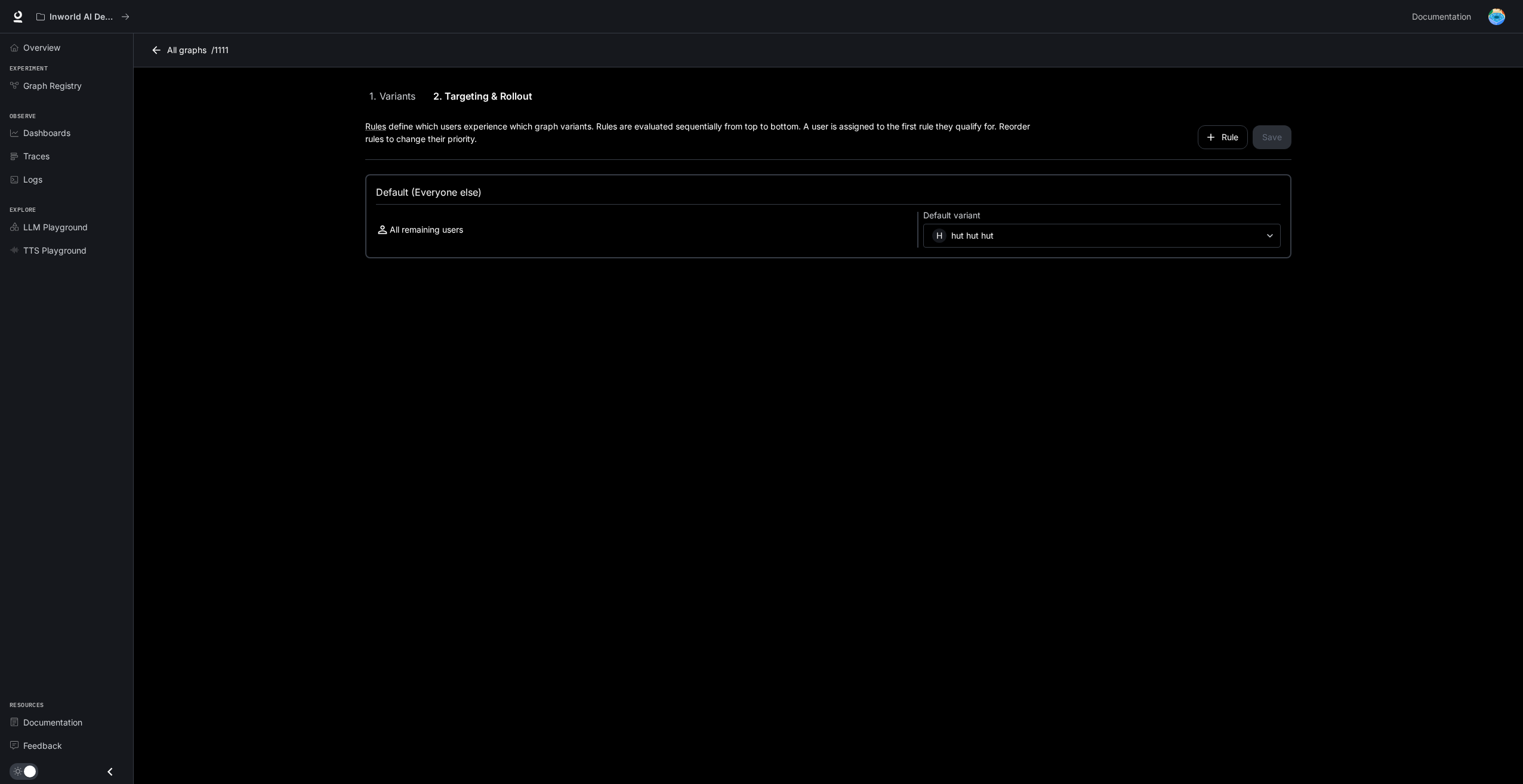
click at [481, 234] on div "All remaining users" at bounding box center [644, 230] width 536 height 14
click at [451, 229] on p "All remaining users" at bounding box center [426, 229] width 73 height 12
click at [1120, 187] on div "Default (Everyone else)" at bounding box center [828, 195] width 905 height 20
click at [1236, 129] on button "Rule" at bounding box center [1222, 137] width 50 height 24
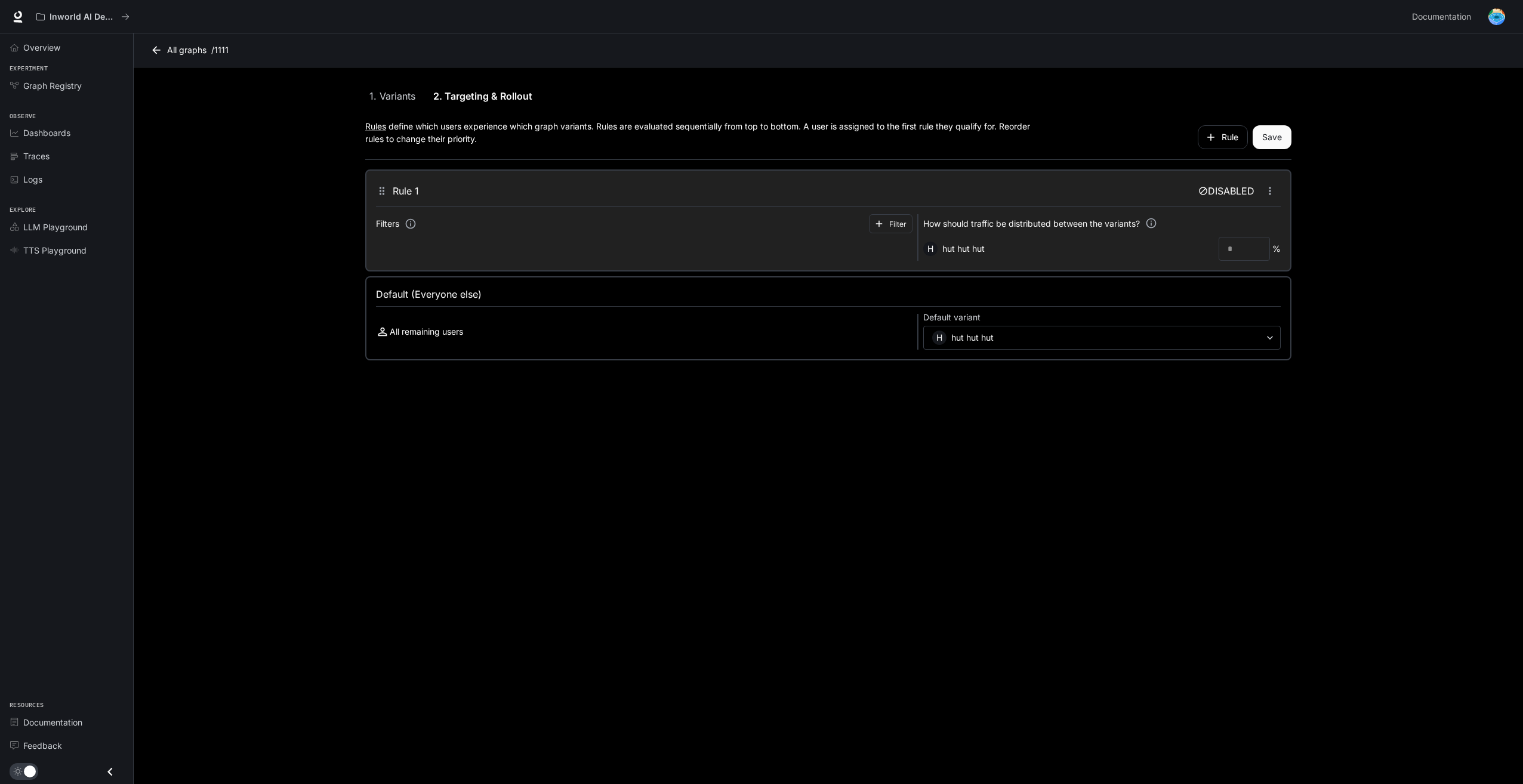
click at [676, 242] on div "Filters Filter" at bounding box center [644, 237] width 536 height 46
click at [412, 86] on link "1. Variants" at bounding box center [392, 96] width 54 height 28
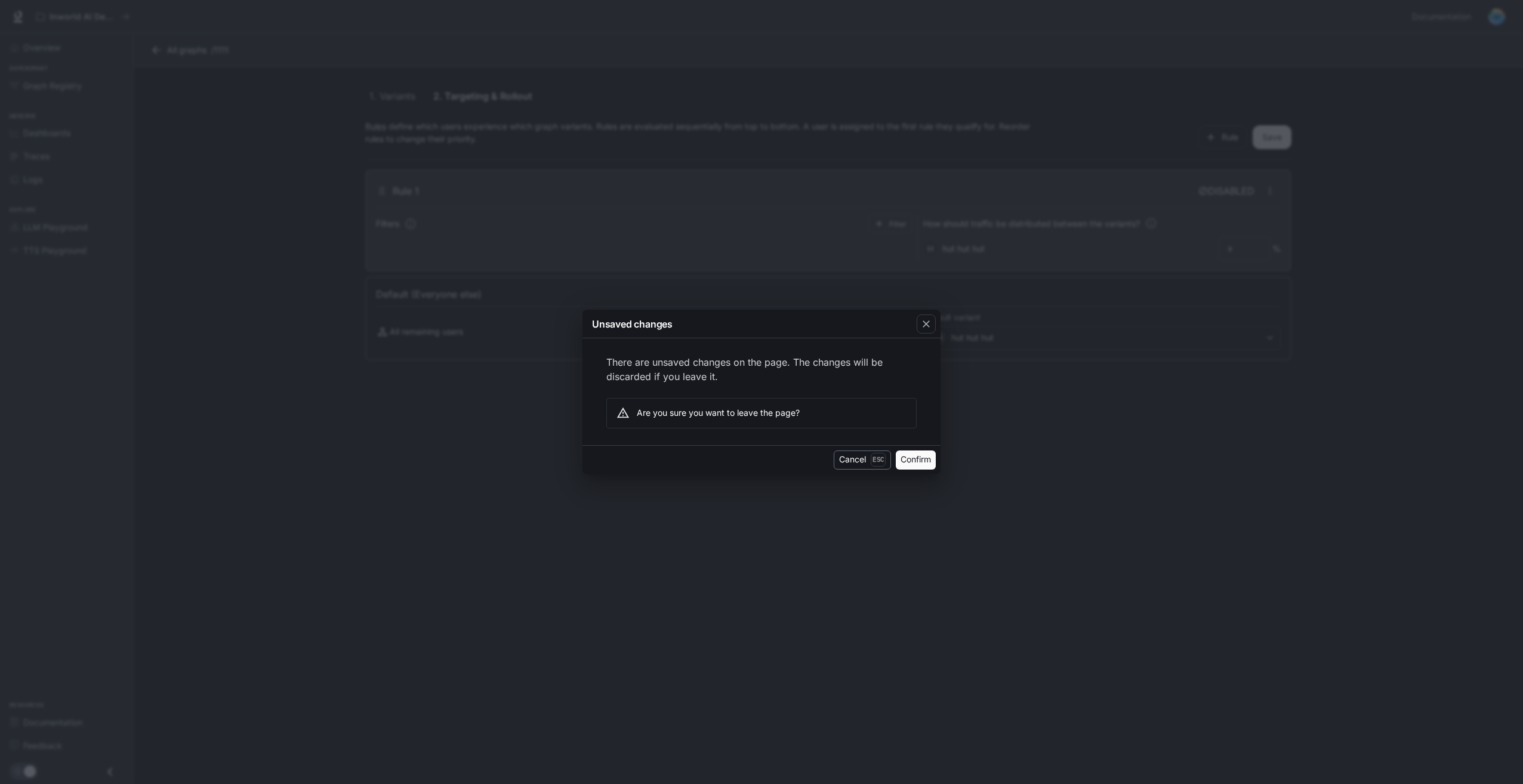
click at [861, 461] on button "Cancel Esc" at bounding box center [862, 460] width 57 height 19
